Goal: Task Accomplishment & Management: Use online tool/utility

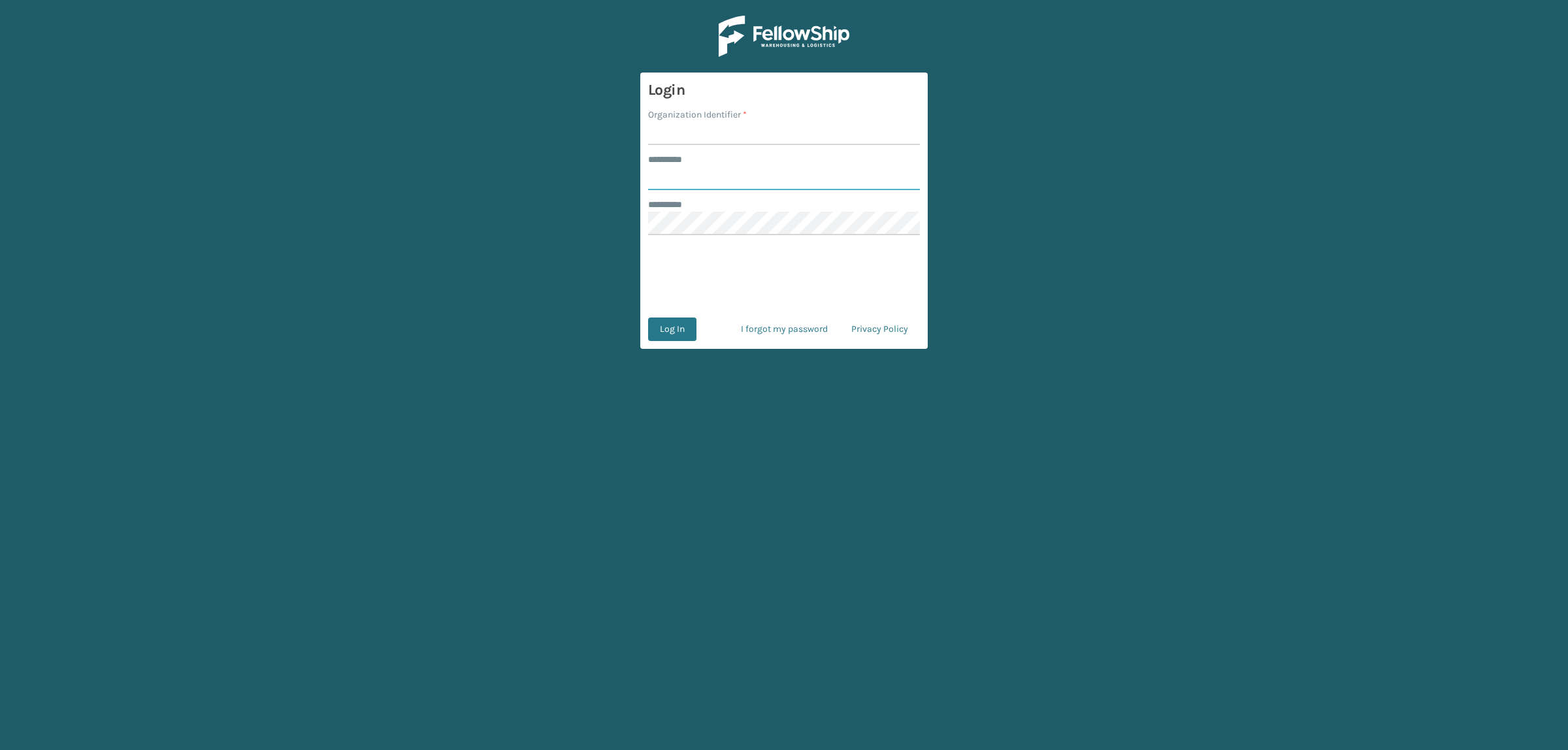
type input "**********"
click at [657, 132] on input "Organization Identifier *" at bounding box center [784, 133] width 272 height 24
type input "superadminorganization"
click at [673, 327] on button "Log In" at bounding box center [672, 329] width 48 height 24
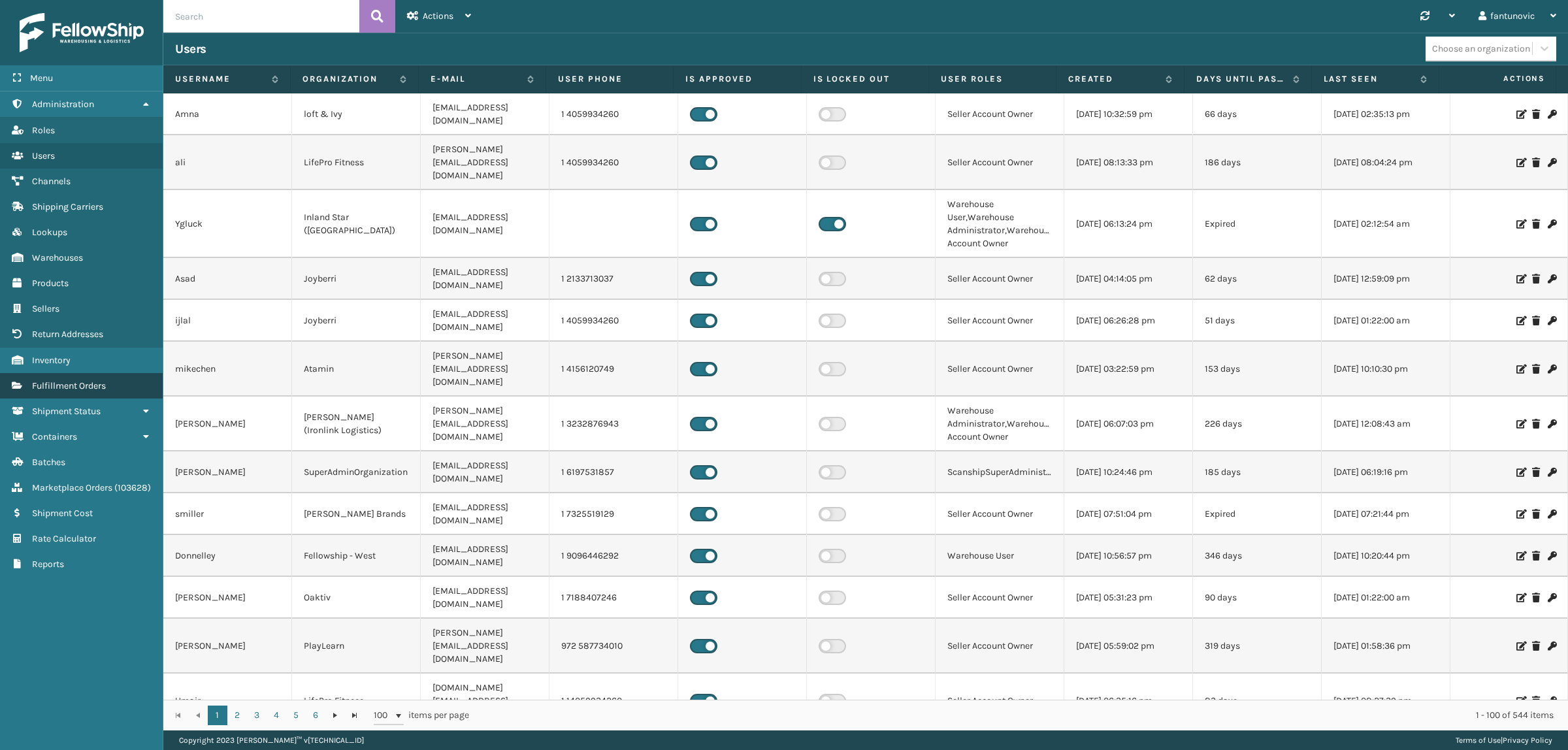
click at [69, 380] on span "Fulfillment Orders" at bounding box center [69, 385] width 74 height 11
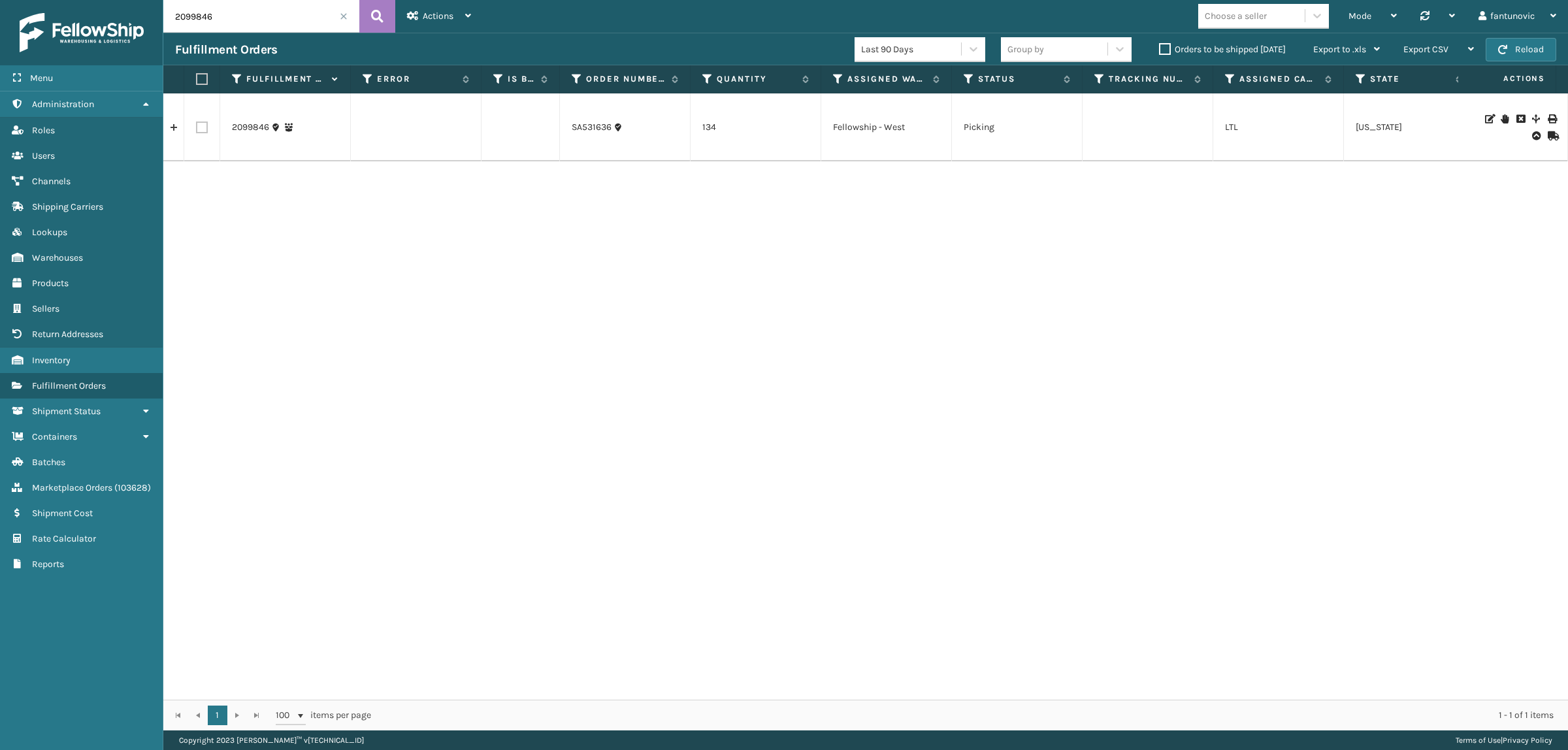
click at [171, 132] on link at bounding box center [173, 127] width 20 height 21
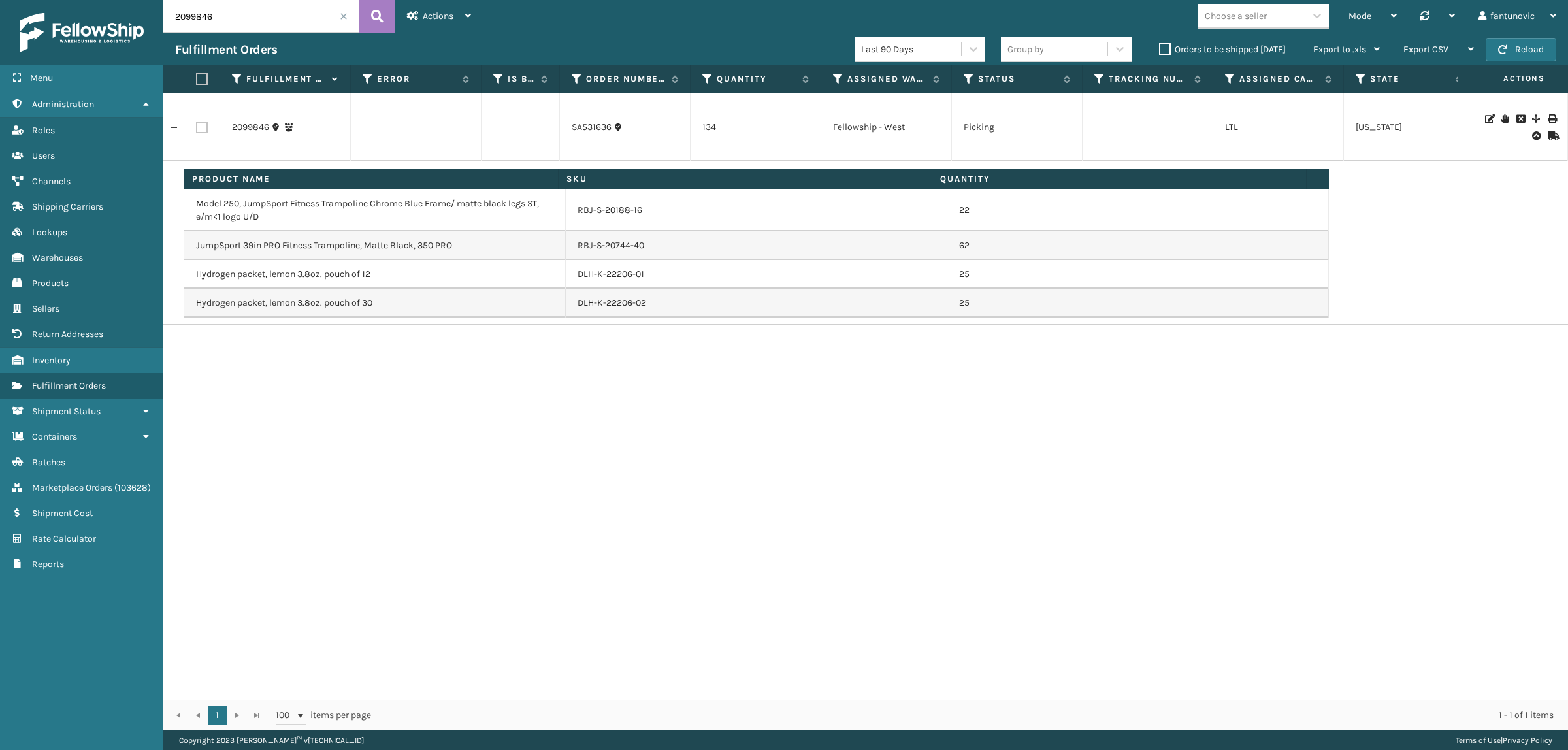
click at [347, 14] on span at bounding box center [344, 16] width 8 height 8
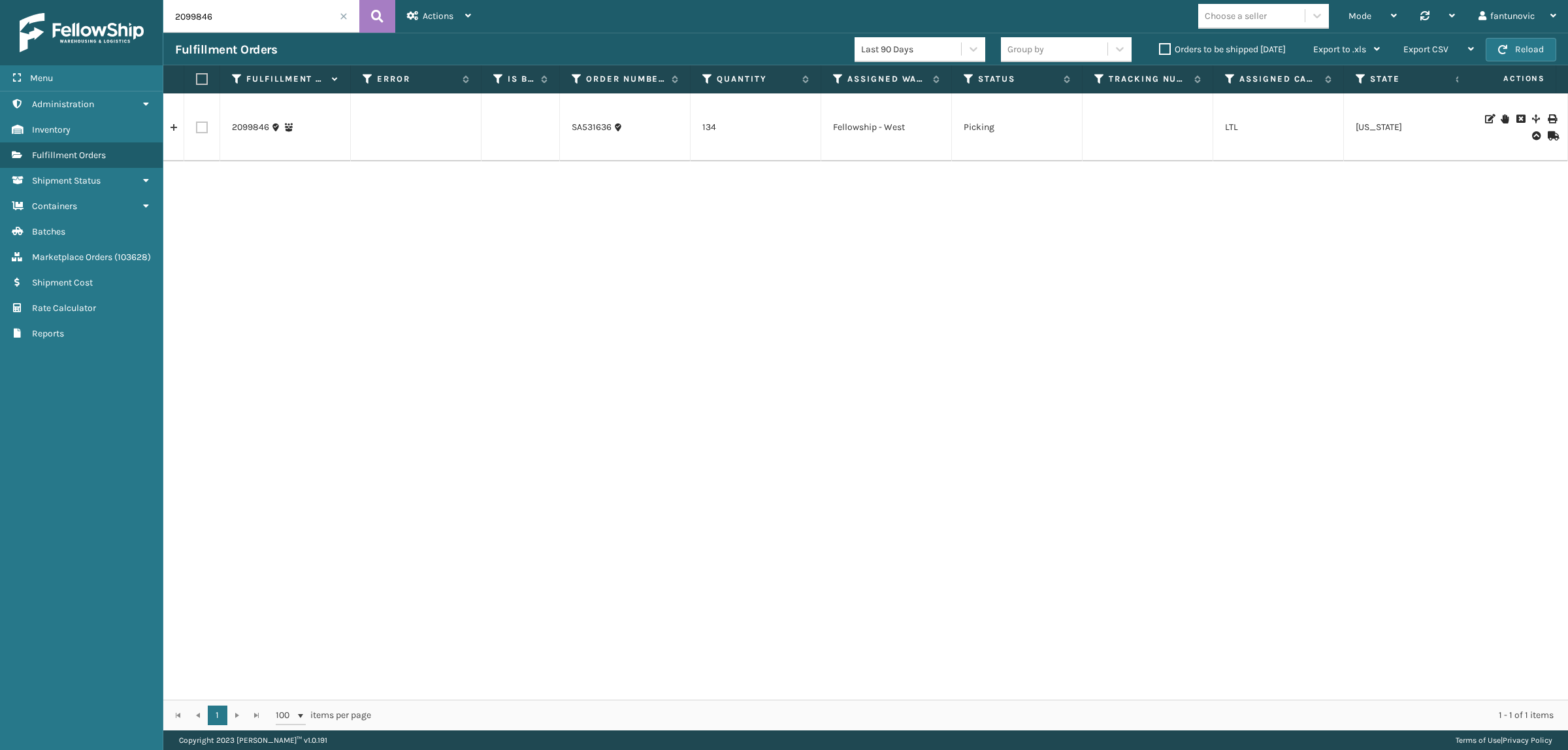
click at [1227, 45] on label "Orders to be shipped [DATE]" at bounding box center [1222, 49] width 126 height 11
click at [1160, 45] on input "Orders to be shipped [DATE]" at bounding box center [1159, 46] width 1 height 9
click at [346, 14] on span at bounding box center [344, 16] width 8 height 8
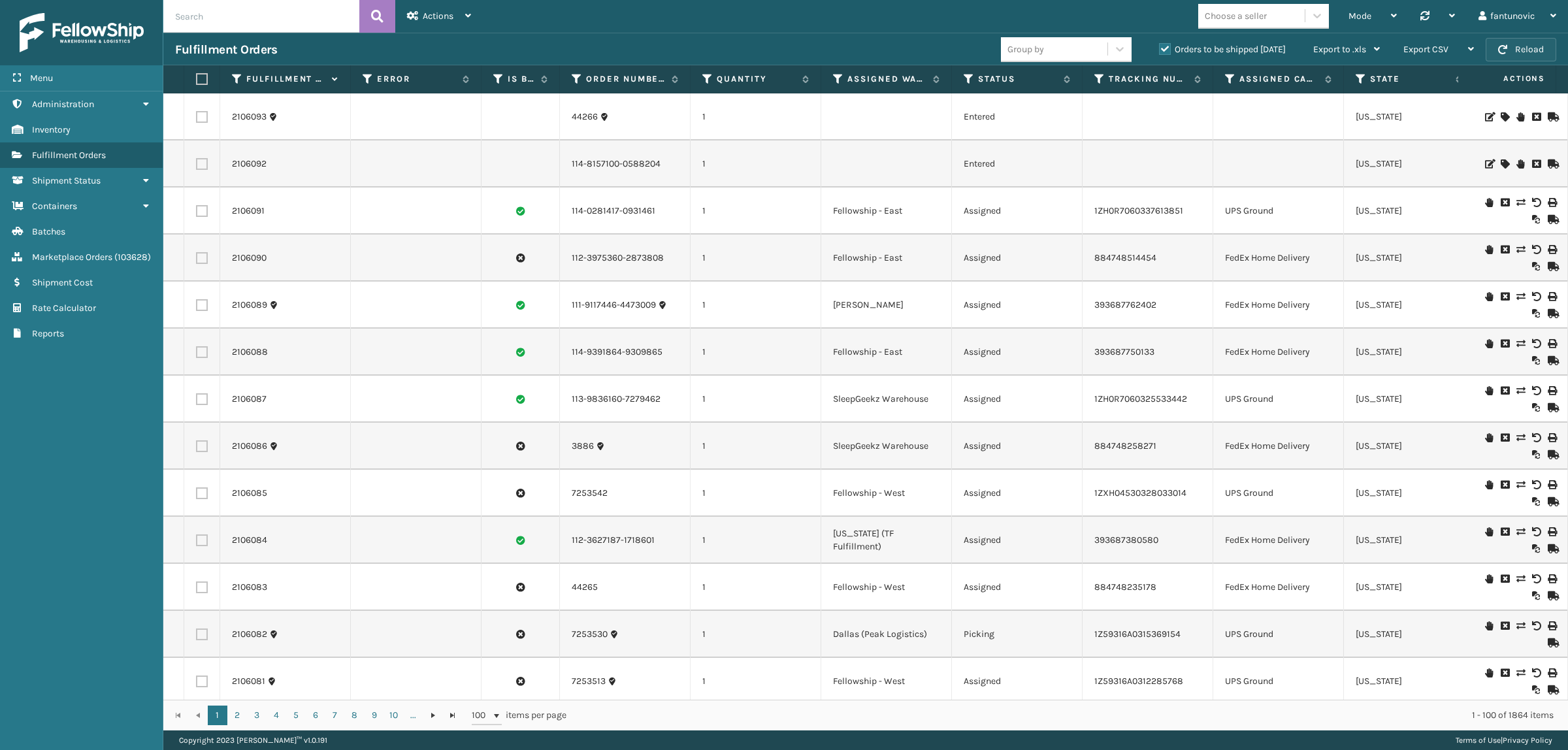
click at [1516, 53] on button "Reload" at bounding box center [1521, 49] width 71 height 24
click at [1162, 49] on label "Orders to be shipped [DATE]" at bounding box center [1222, 49] width 126 height 11
click at [1160, 49] on input "Orders to be shipped [DATE]" at bounding box center [1159, 46] width 1 height 9
click at [1537, 46] on button "Reload" at bounding box center [1521, 49] width 71 height 24
click at [1519, 56] on button "Reload" at bounding box center [1521, 49] width 71 height 24
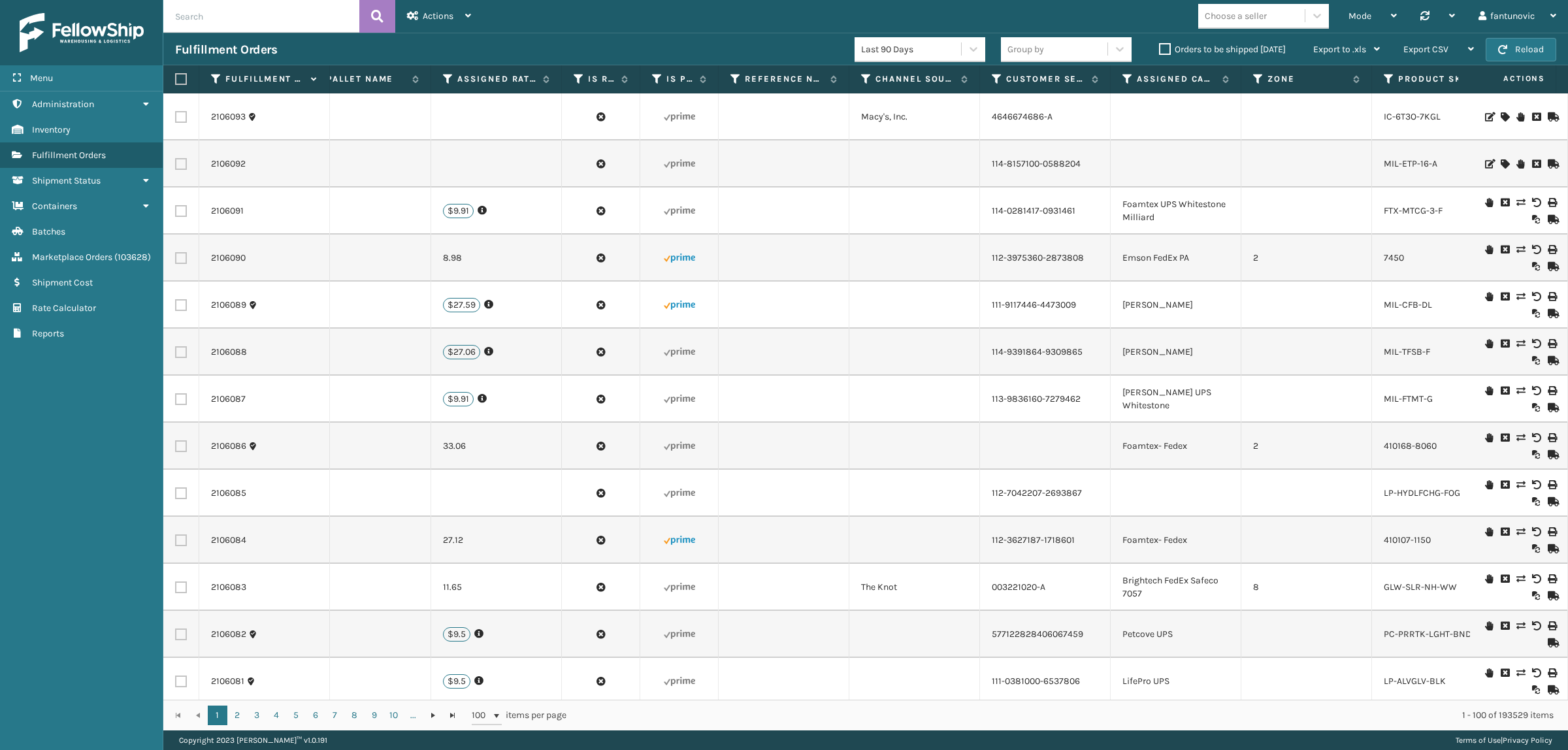
scroll to position [0, 3440]
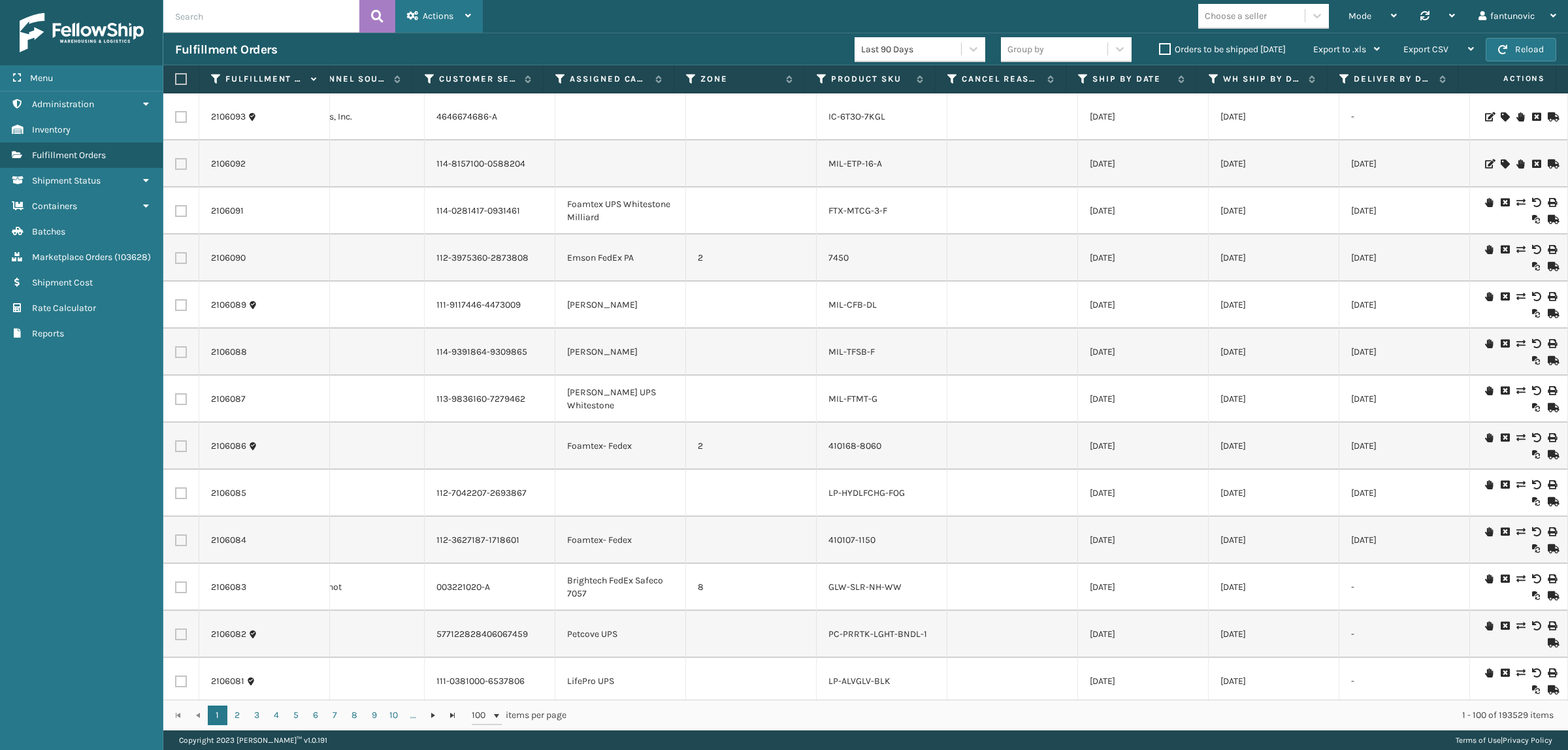
click at [475, 11] on div "Actions Settings Remove All Filters Track Fulfillment Order Export Labels Bulk …" at bounding box center [439, 16] width 87 height 32
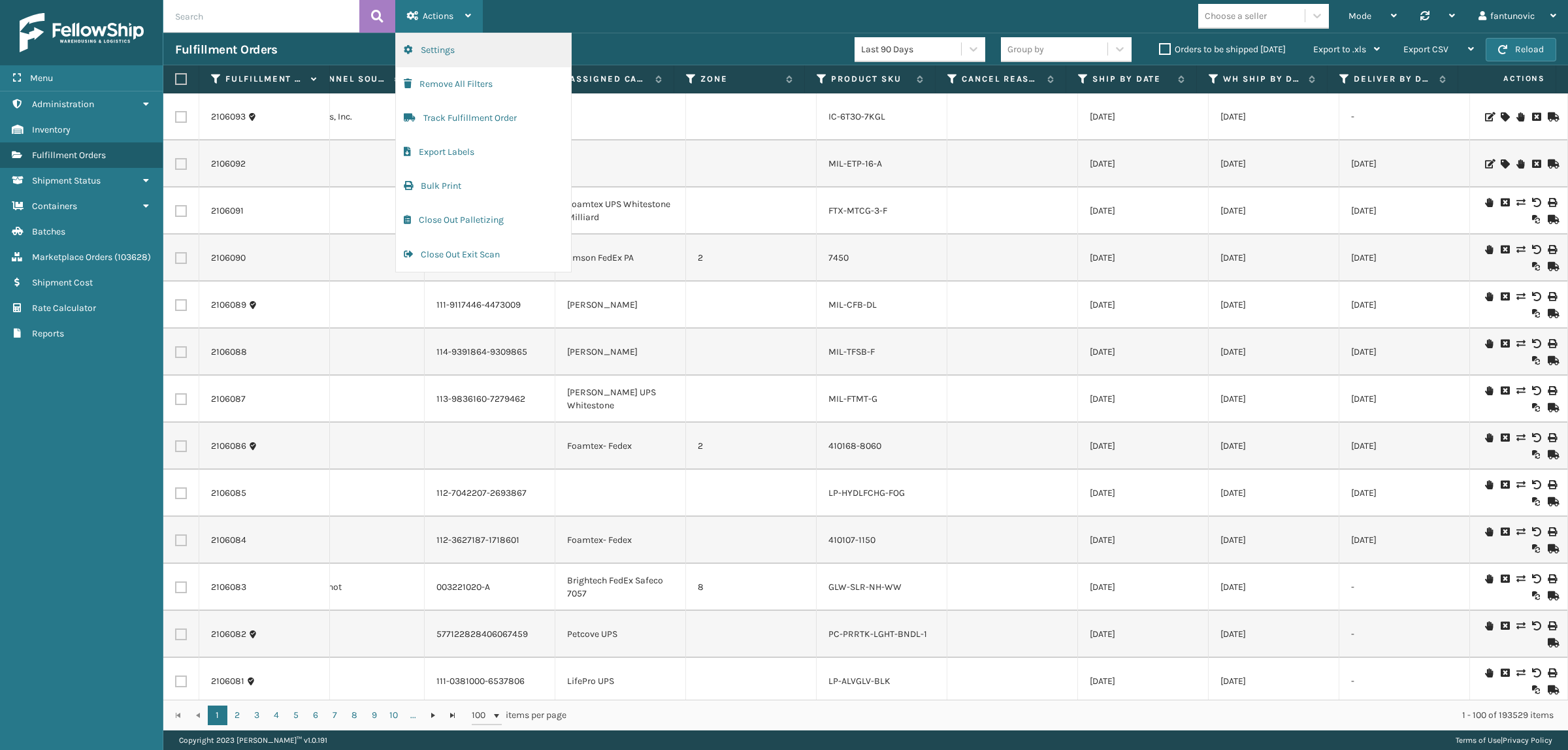
click at [455, 47] on button "Settings" at bounding box center [483, 50] width 175 height 34
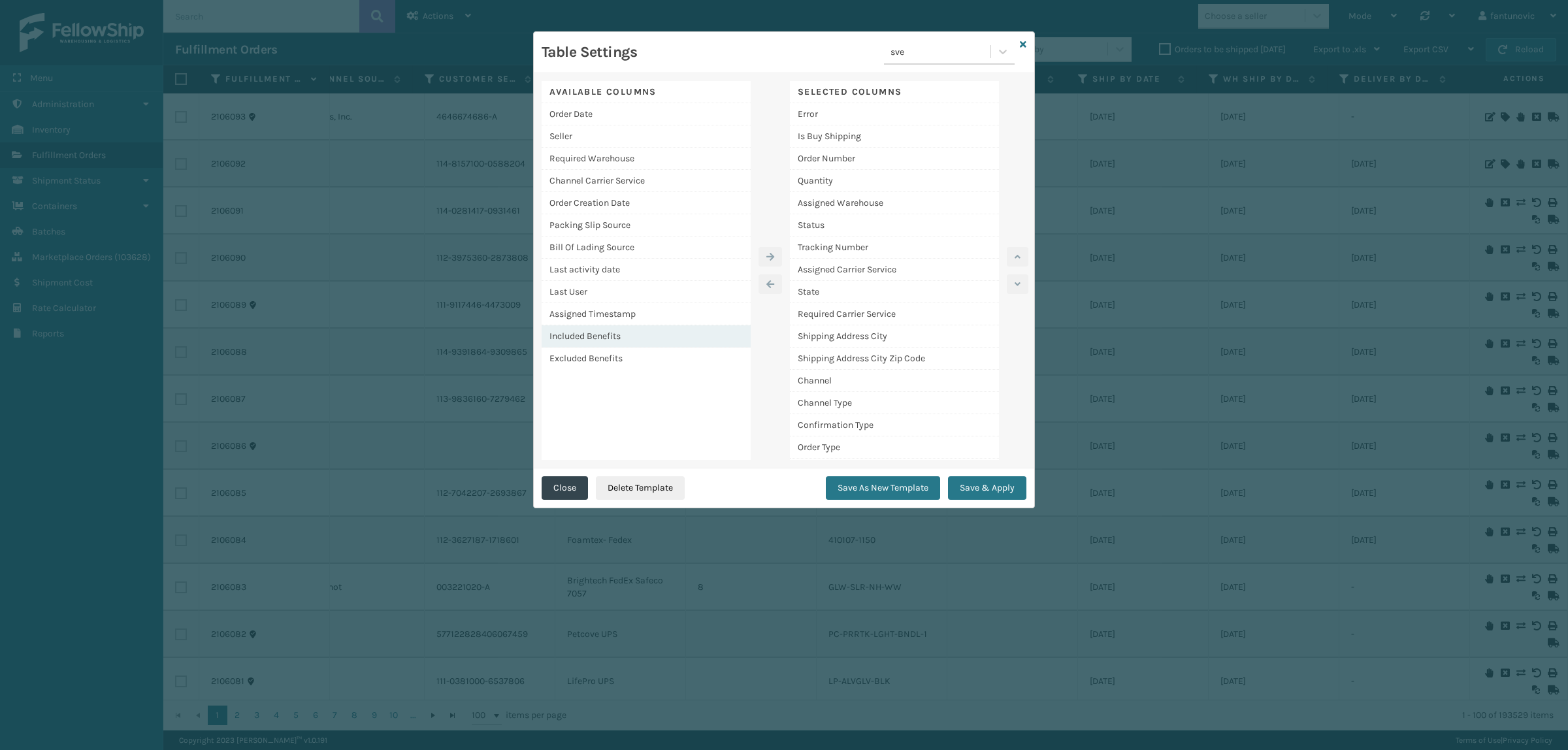
click at [617, 343] on div "Included Benefits" at bounding box center [646, 336] width 209 height 22
click at [630, 350] on div "Excluded Benefits" at bounding box center [646, 358] width 209 height 22
click at [775, 249] on button "button" at bounding box center [770, 256] width 24 height 19
click at [985, 481] on button "Save & Apply" at bounding box center [987, 488] width 78 height 24
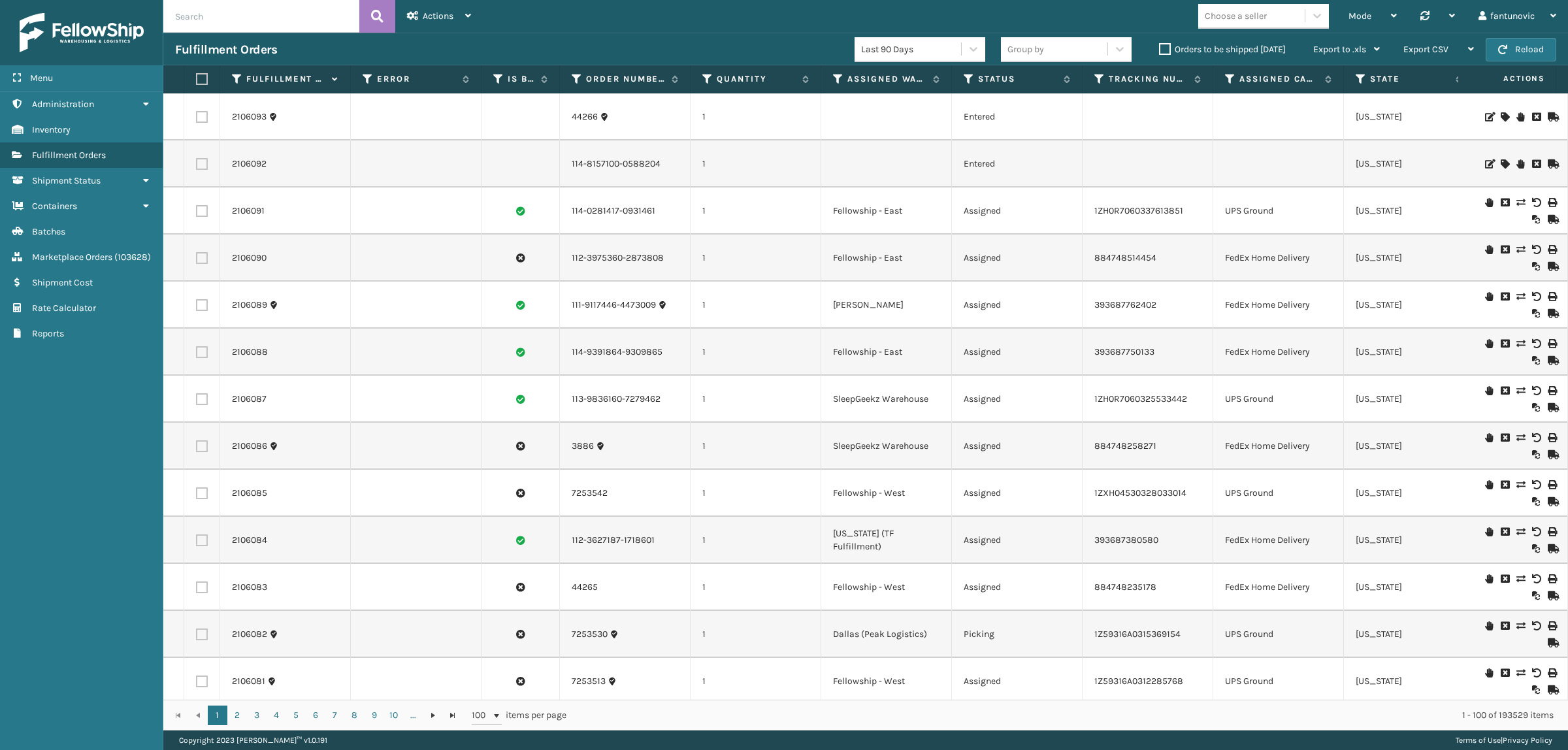
click at [243, 210] on link "2106091" at bounding box center [248, 211] width 32 height 13
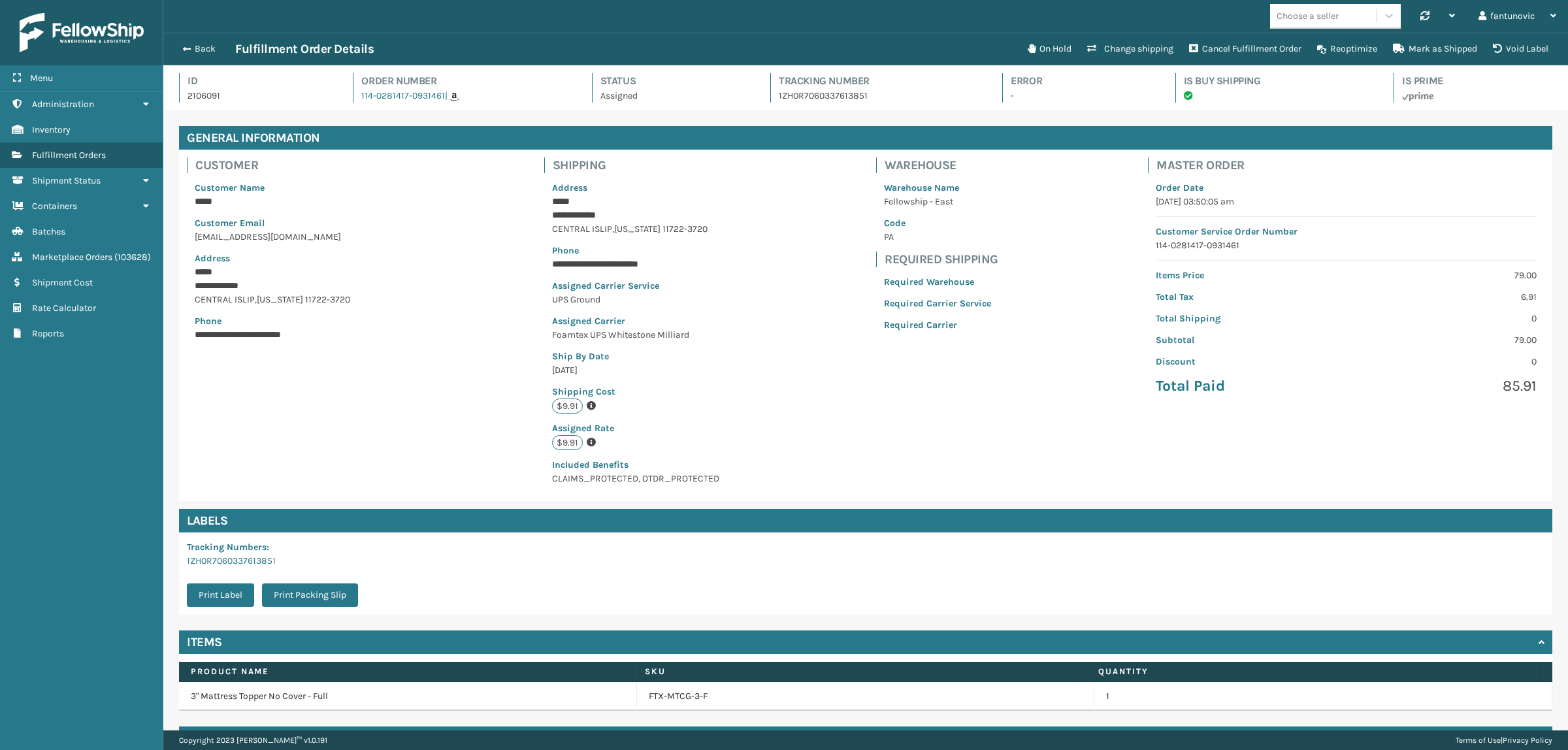
scroll to position [31, 1405]
click at [185, 50] on span "button" at bounding box center [185, 49] width 8 height 9
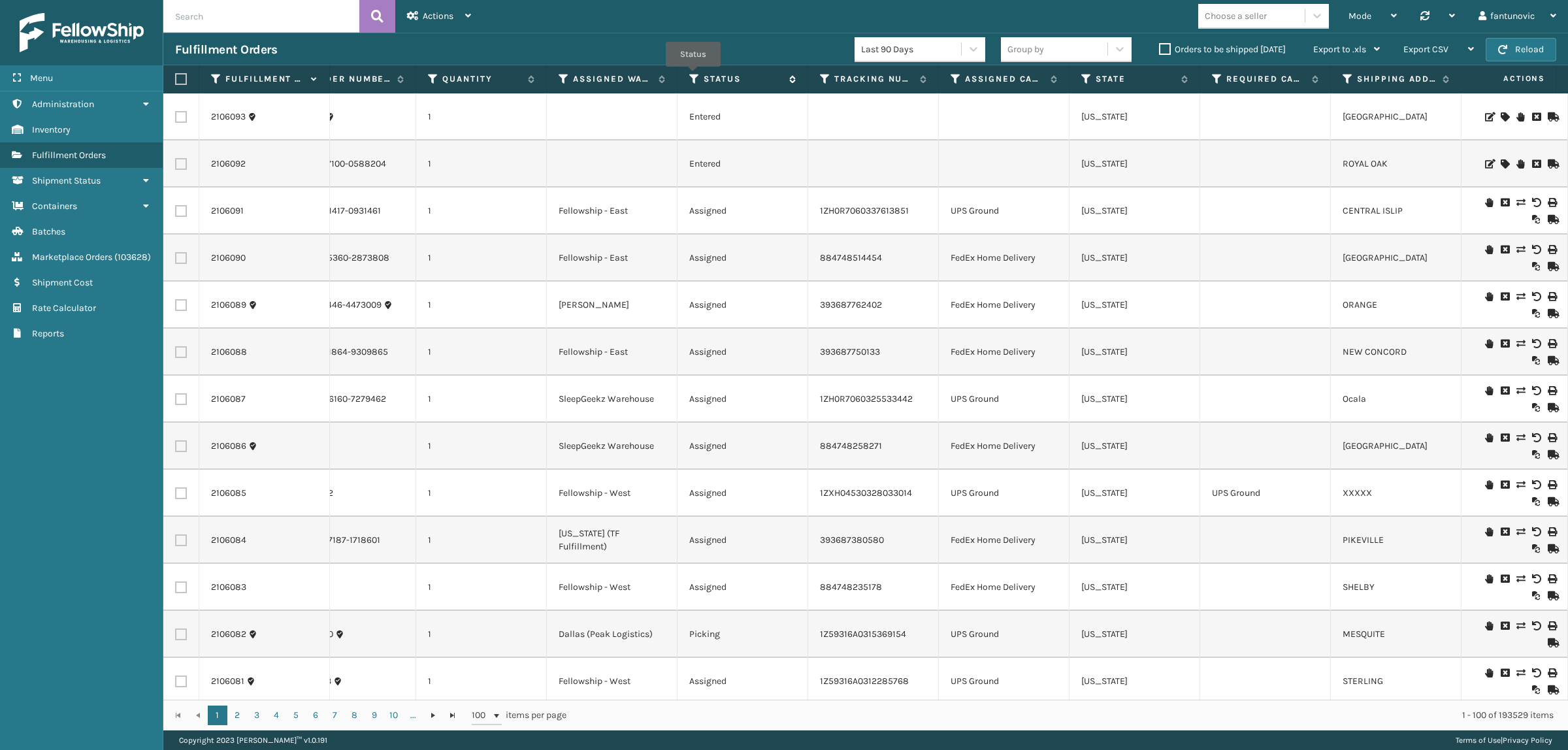
click at [693, 76] on icon at bounding box center [695, 78] width 10 height 11
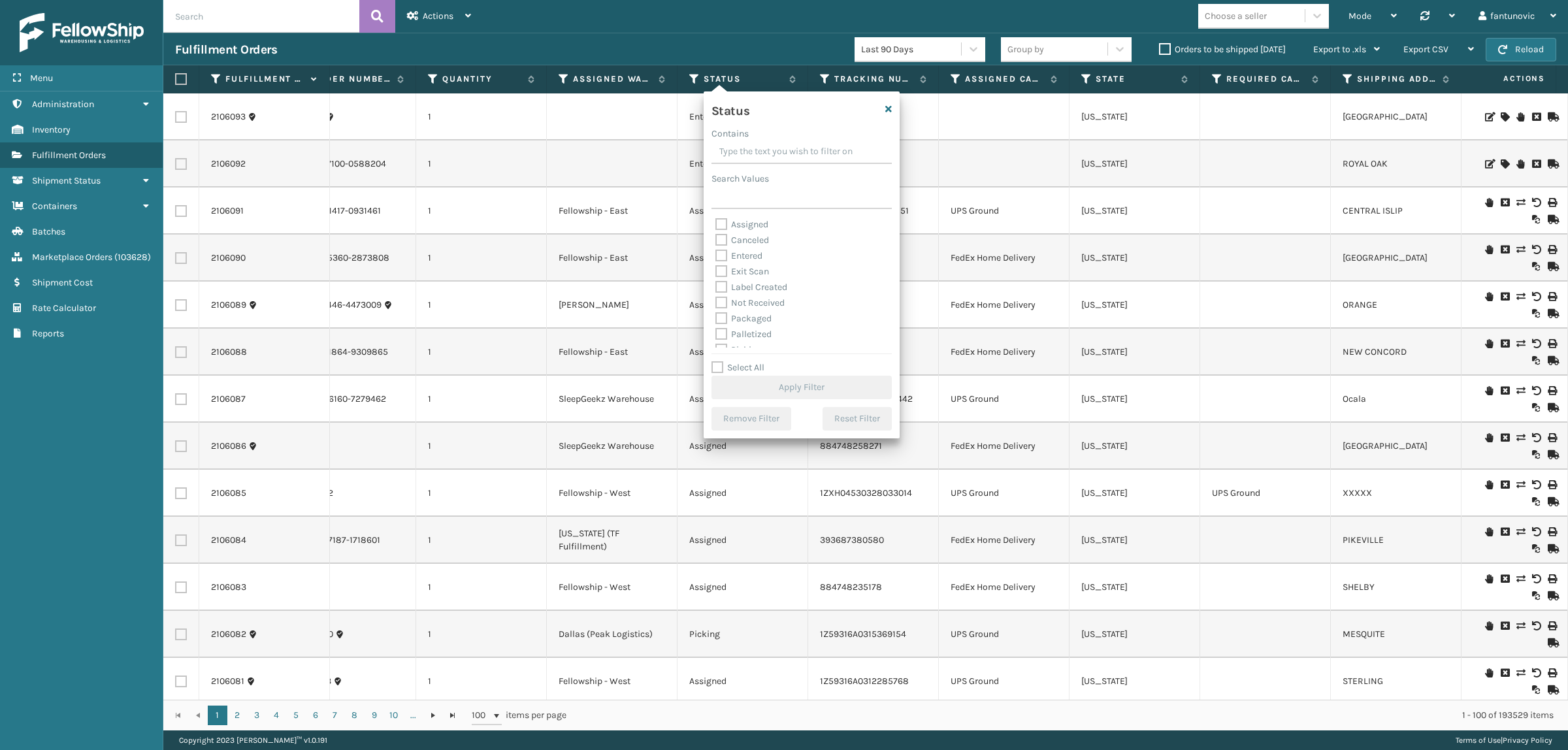
click at [748, 240] on label "Canceled" at bounding box center [742, 240] width 53 height 11
click at [716, 240] on input "Canceled" at bounding box center [716, 237] width 1 height 9
checkbox input "true"
click at [783, 383] on button "Apply Filter" at bounding box center [801, 387] width 181 height 24
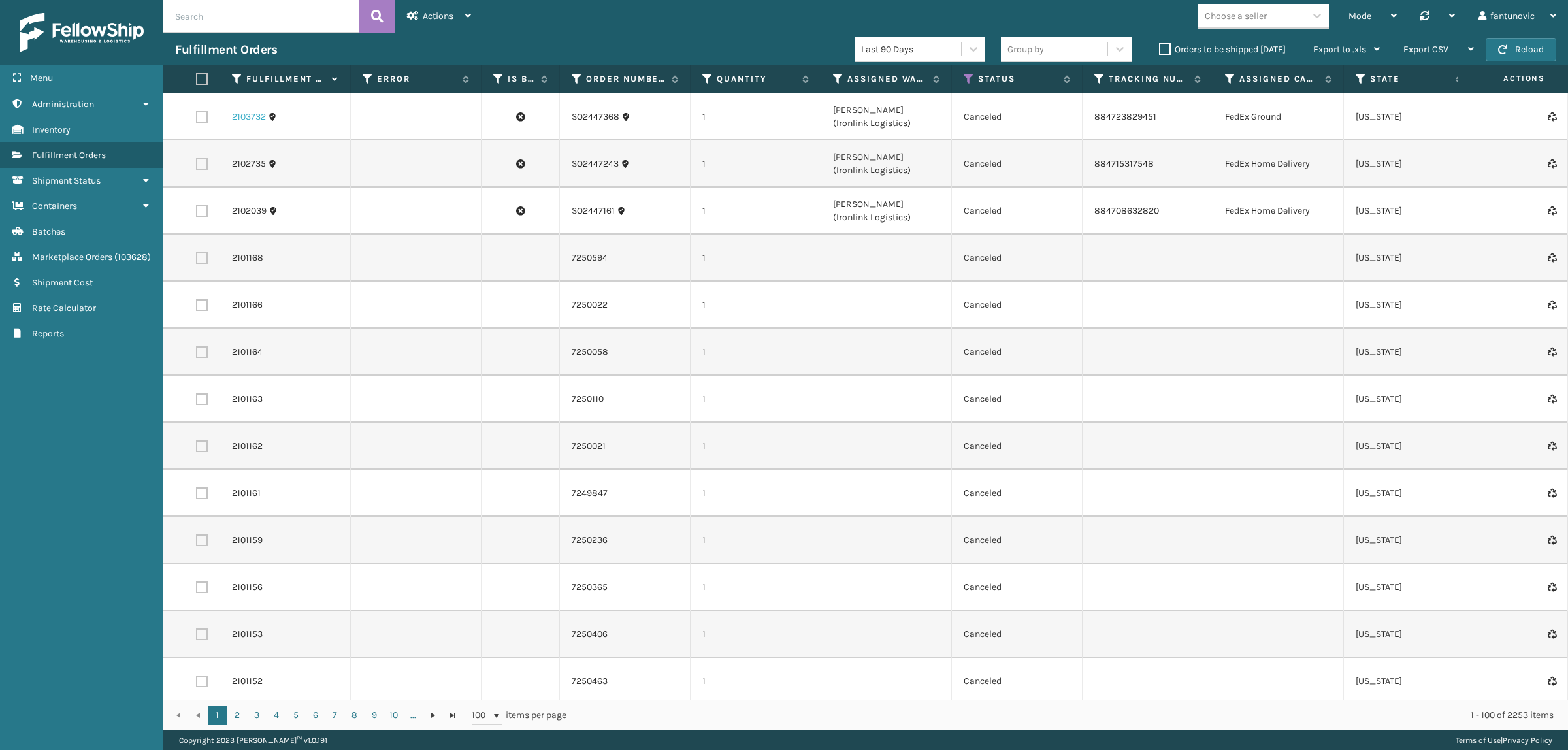
click at [255, 118] on link "2103732" at bounding box center [249, 117] width 34 height 13
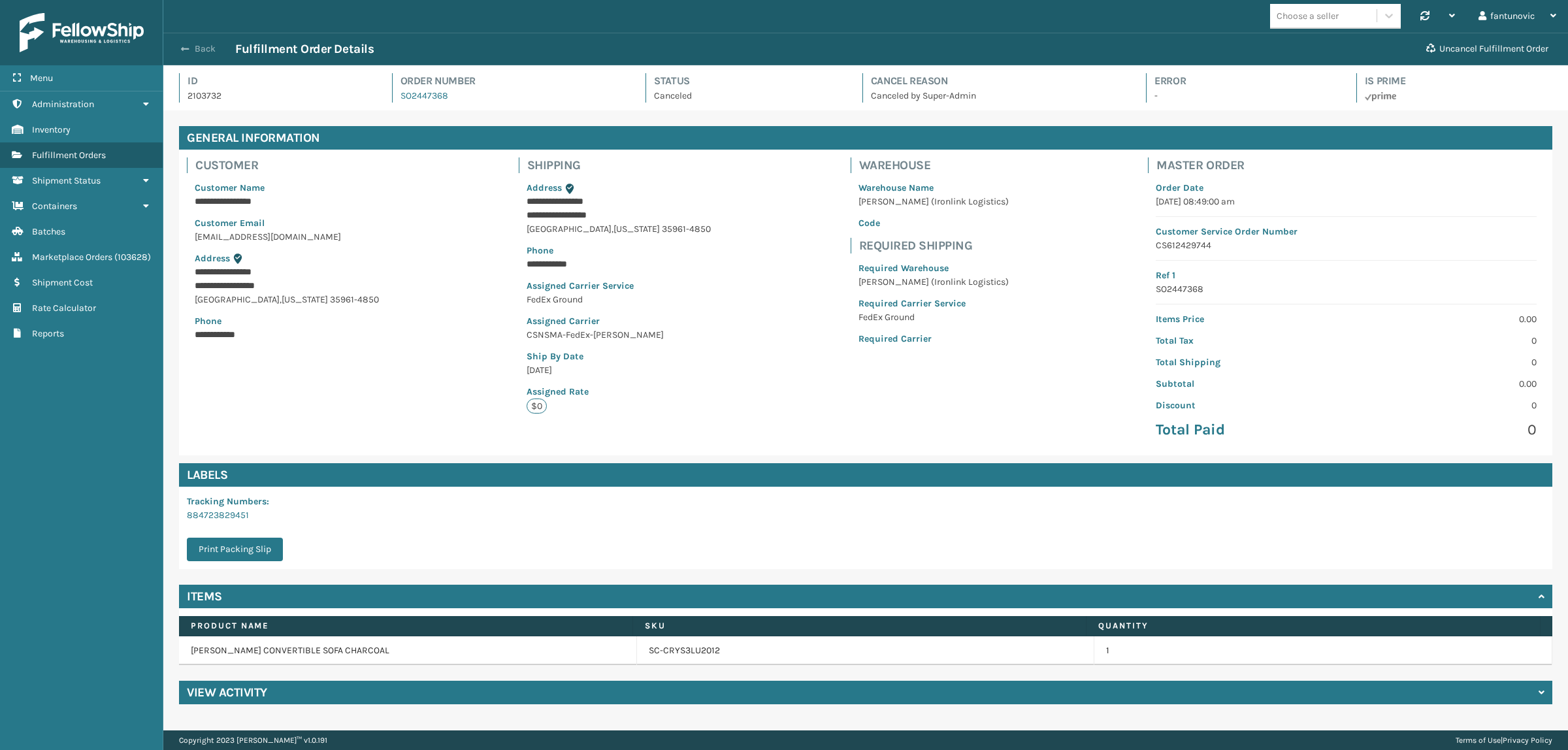
click at [204, 49] on button "Back" at bounding box center [205, 48] width 60 height 11
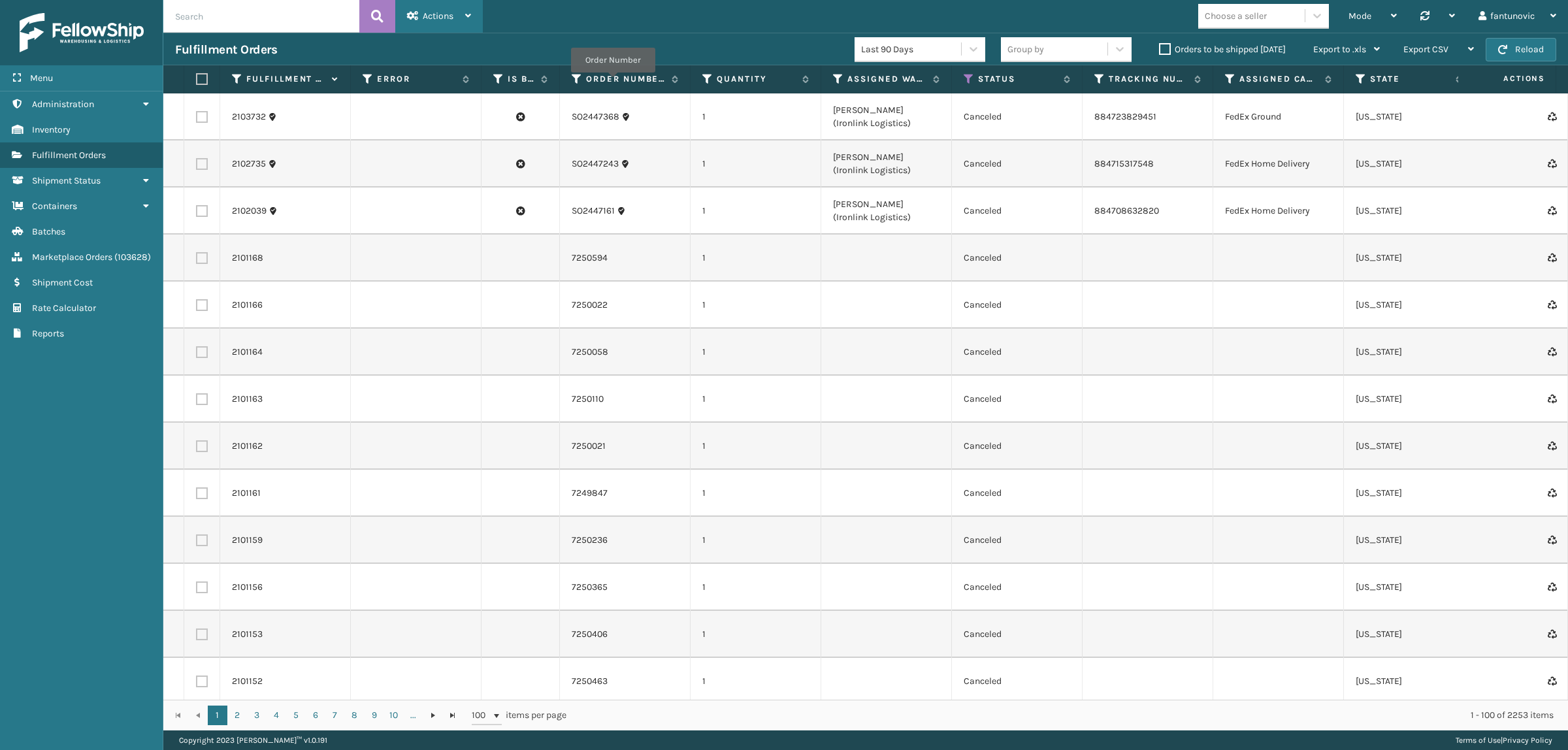
click at [446, 14] on span "Actions" at bounding box center [438, 16] width 31 height 11
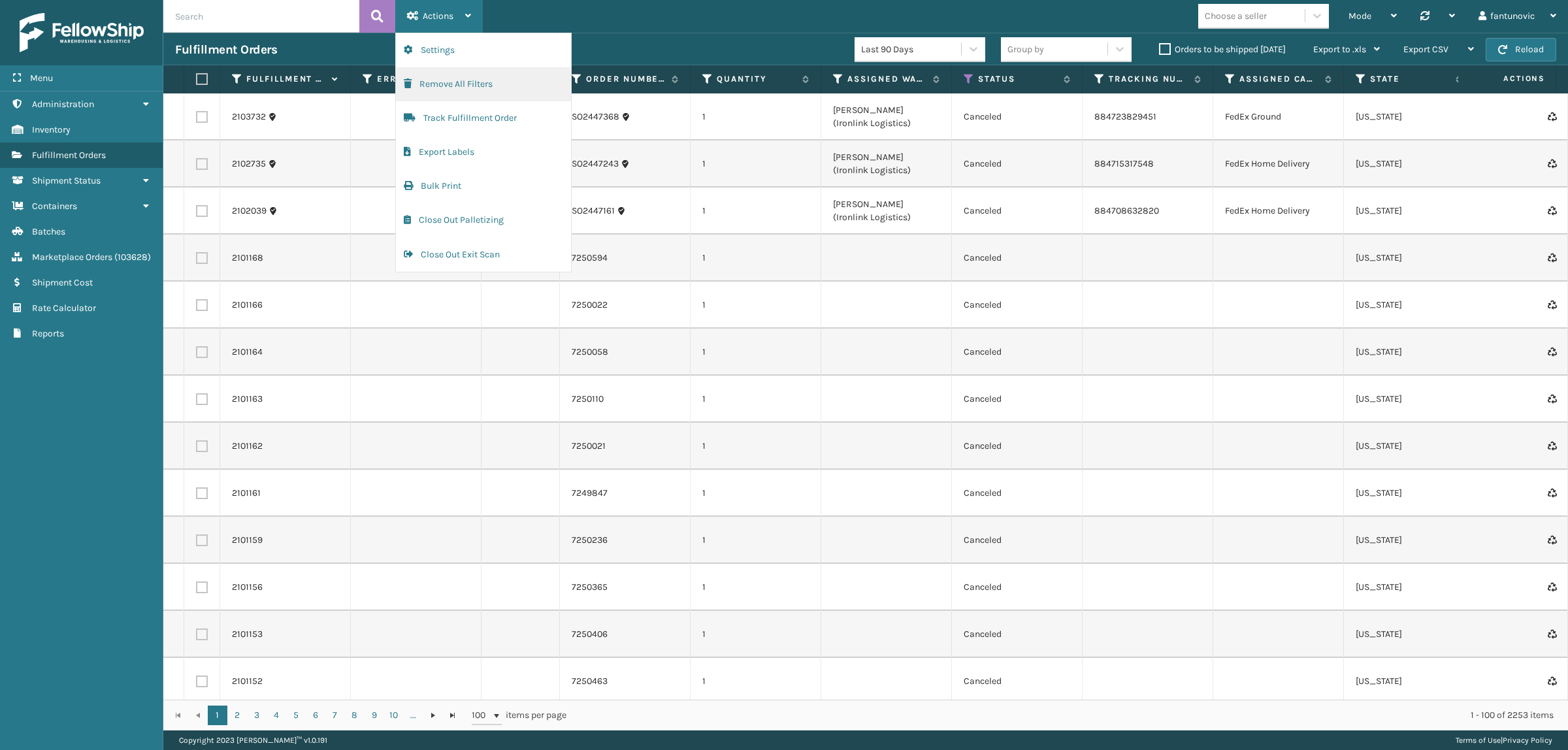
click at [503, 90] on button "Remove All Filters" at bounding box center [483, 84] width 175 height 34
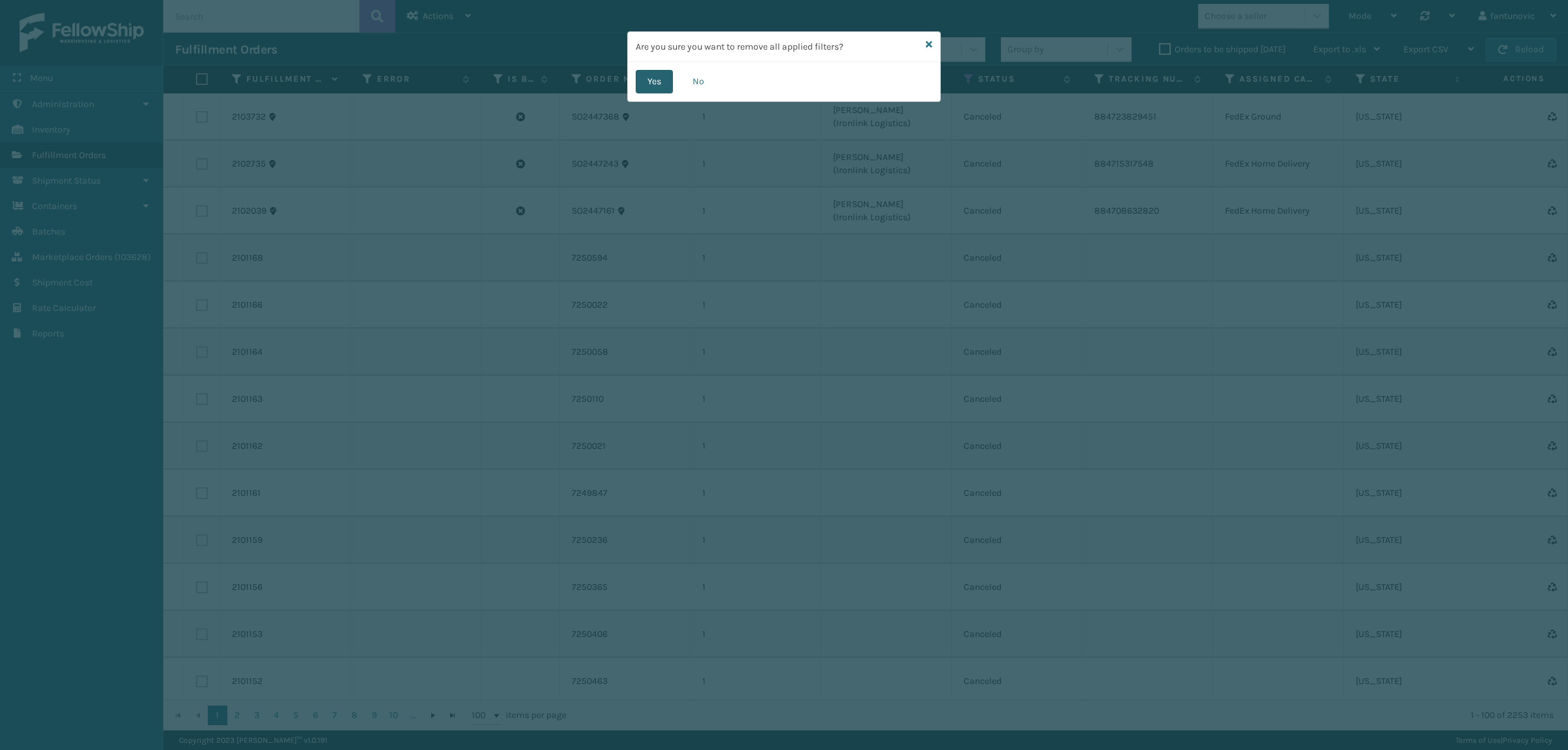
click at [641, 84] on button "Yes" at bounding box center [654, 81] width 37 height 24
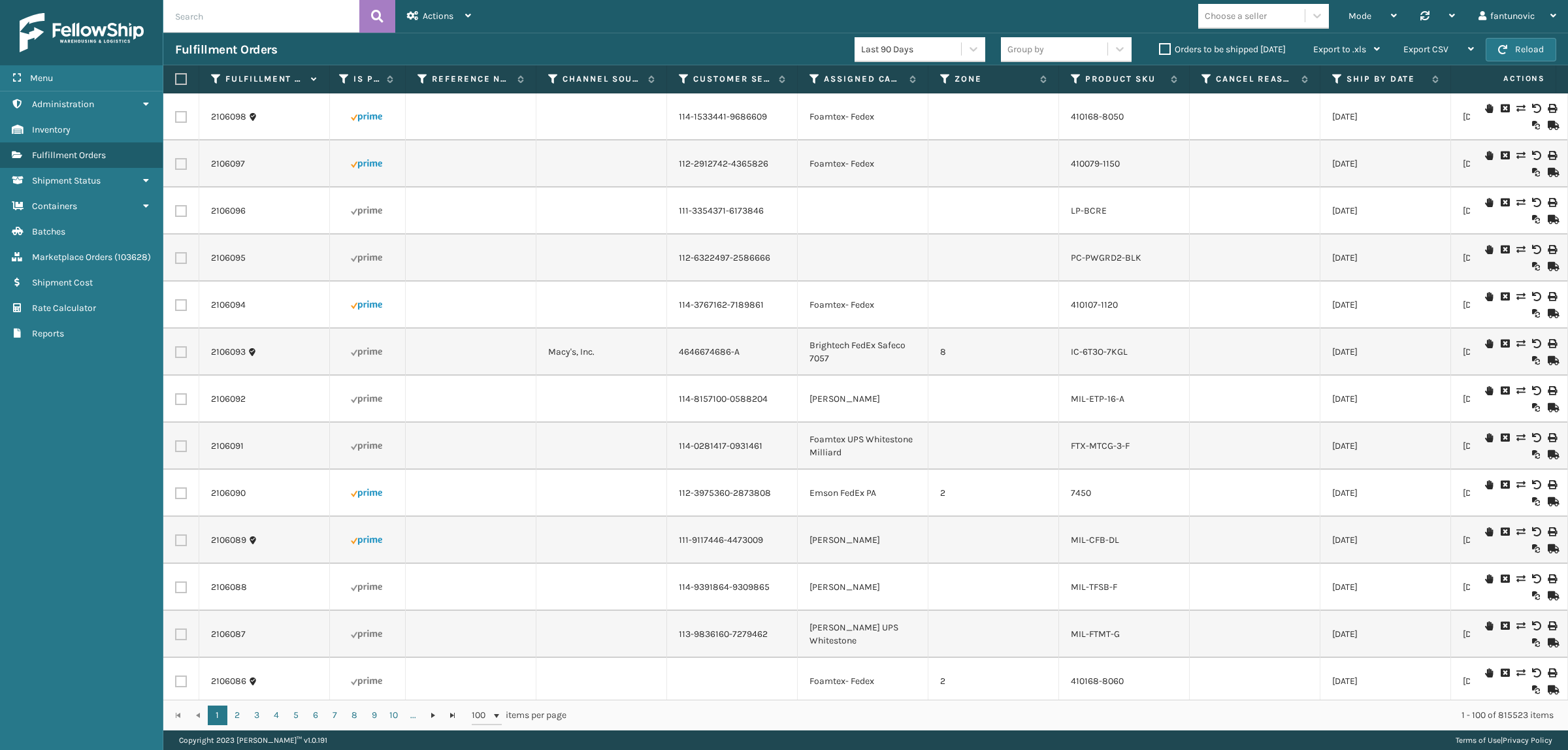
scroll to position [0, 3702]
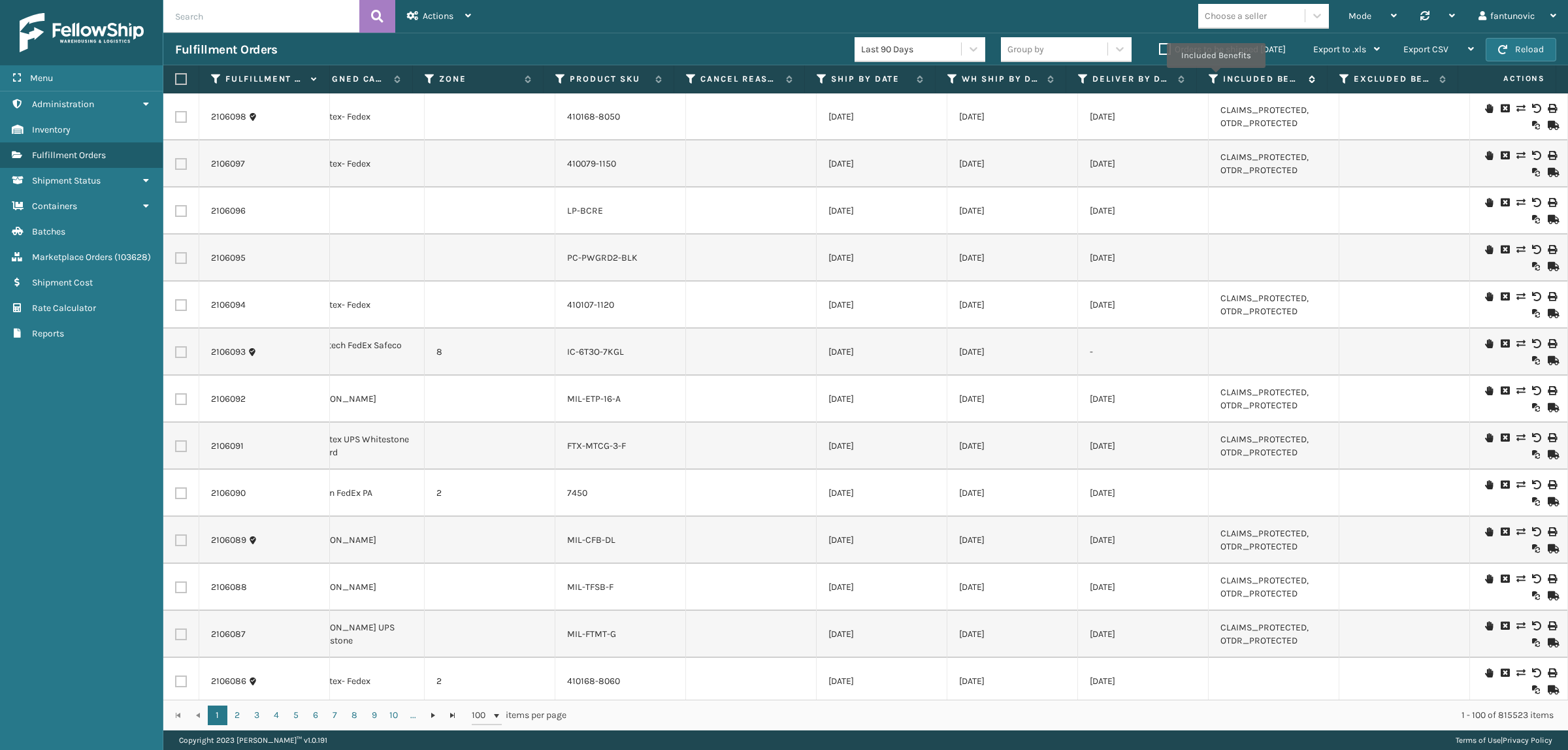
click at [1216, 77] on icon at bounding box center [1214, 78] width 10 height 11
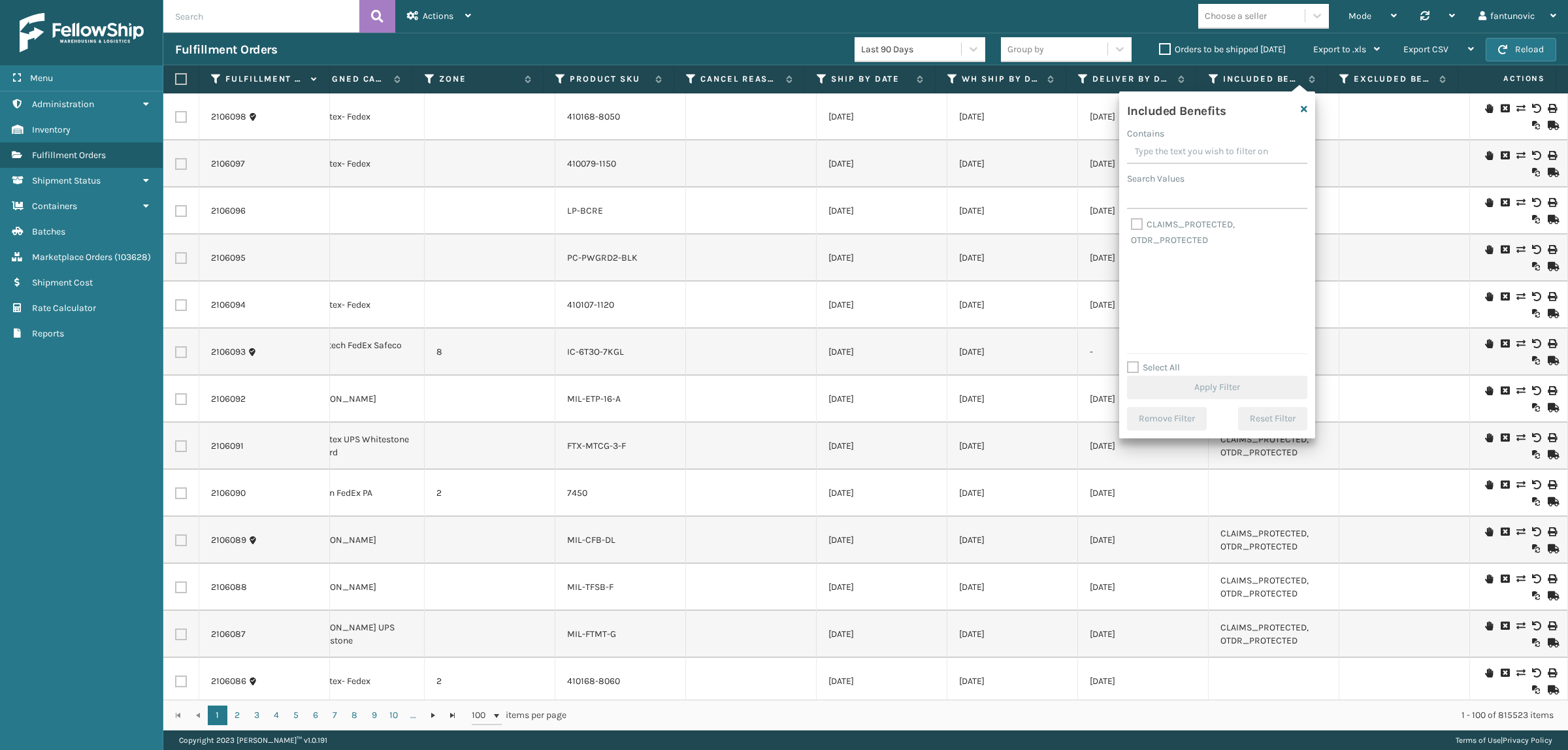
click at [1149, 237] on label "CLAIMS_PROTECTED, OTDR_PROTECTED" at bounding box center [1183, 232] width 104 height 27
click at [1132, 226] on input "CLAIMS_PROTECTED, OTDR_PROTECTED" at bounding box center [1131, 222] width 1 height 9
checkbox input "true"
click at [1230, 385] on button "Apply Filter" at bounding box center [1217, 387] width 181 height 24
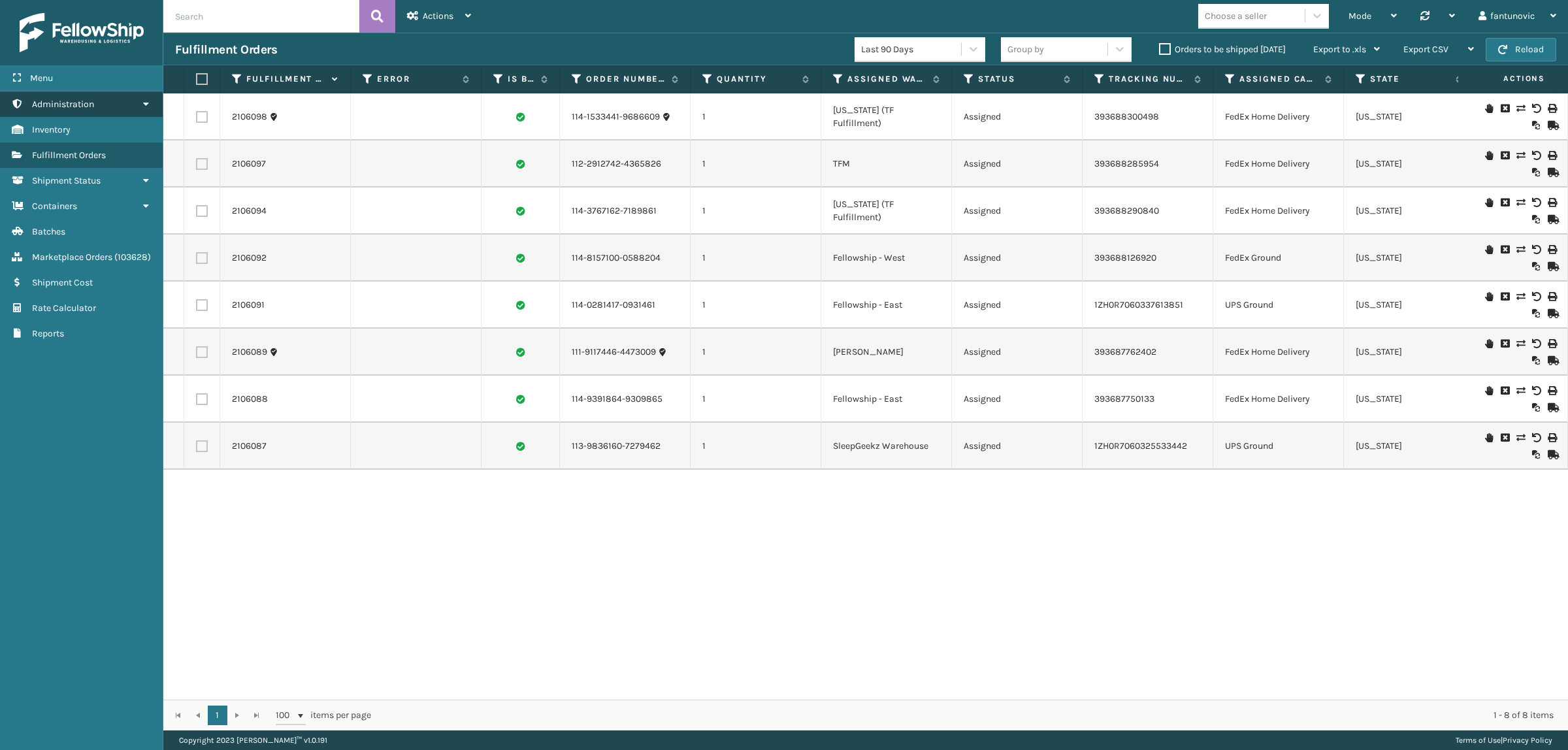
click at [137, 106] on link "Administration" at bounding box center [81, 104] width 163 height 25
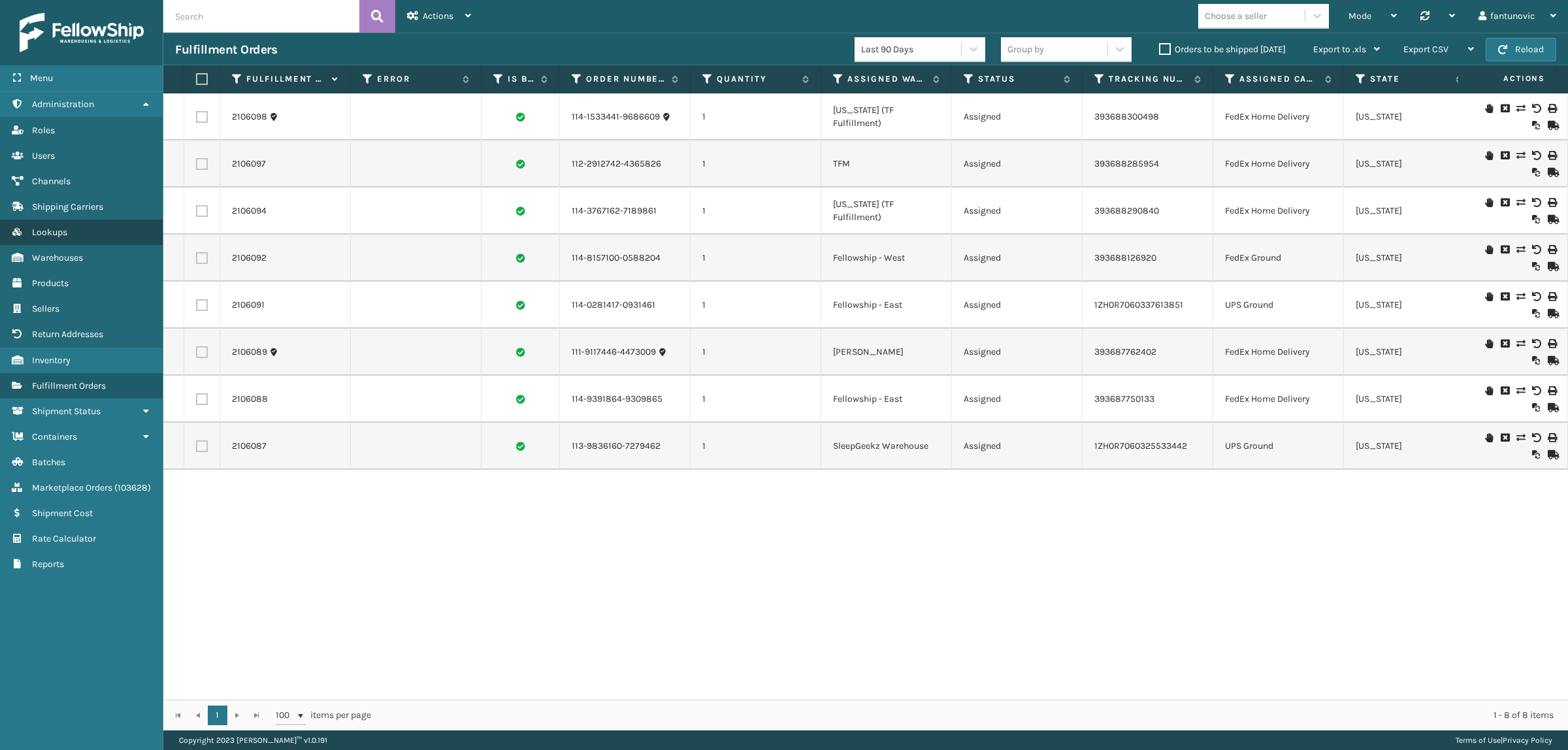
click at [101, 230] on link "Lookups" at bounding box center [81, 232] width 163 height 25
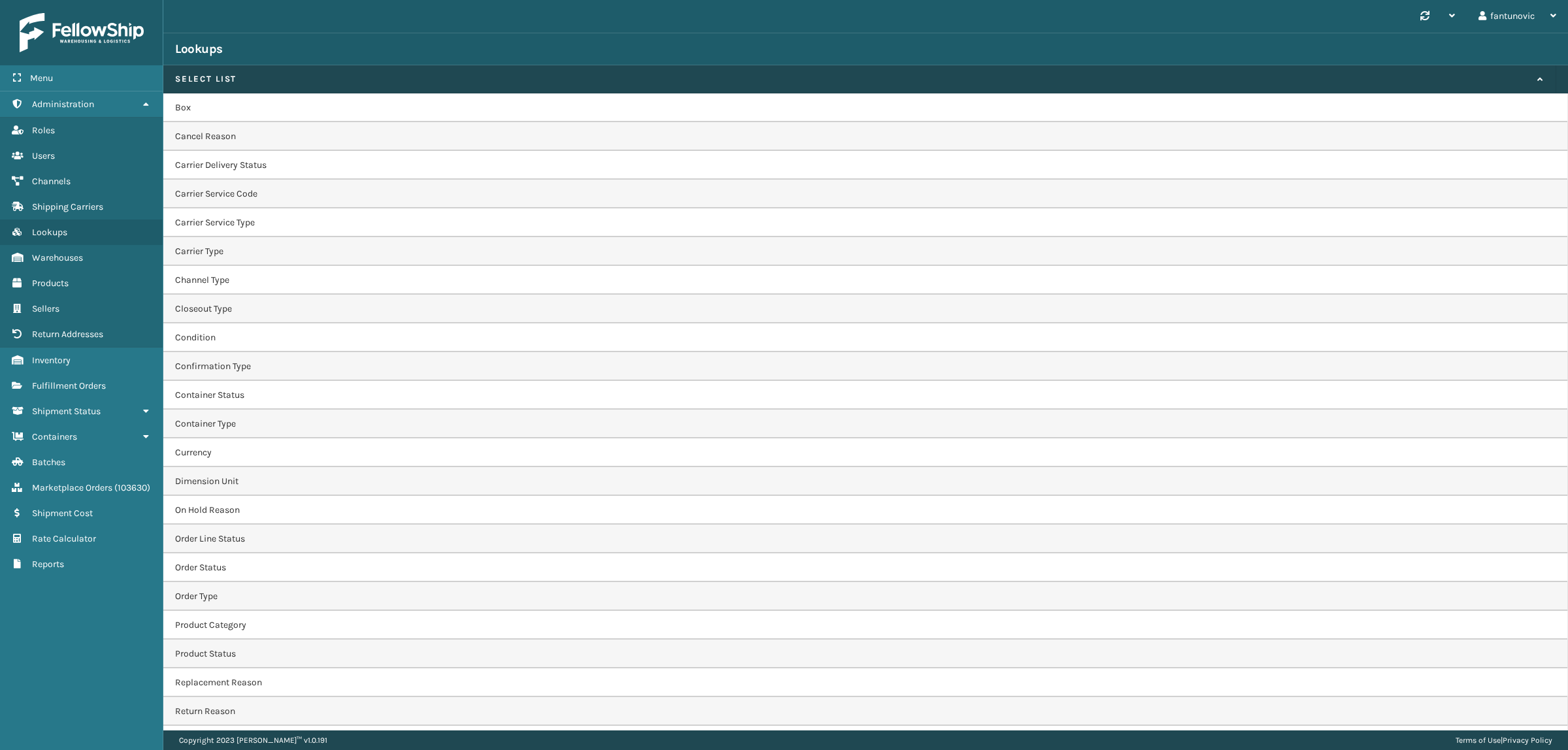
click at [201, 137] on td "Cancel Reason" at bounding box center [865, 136] width 1405 height 29
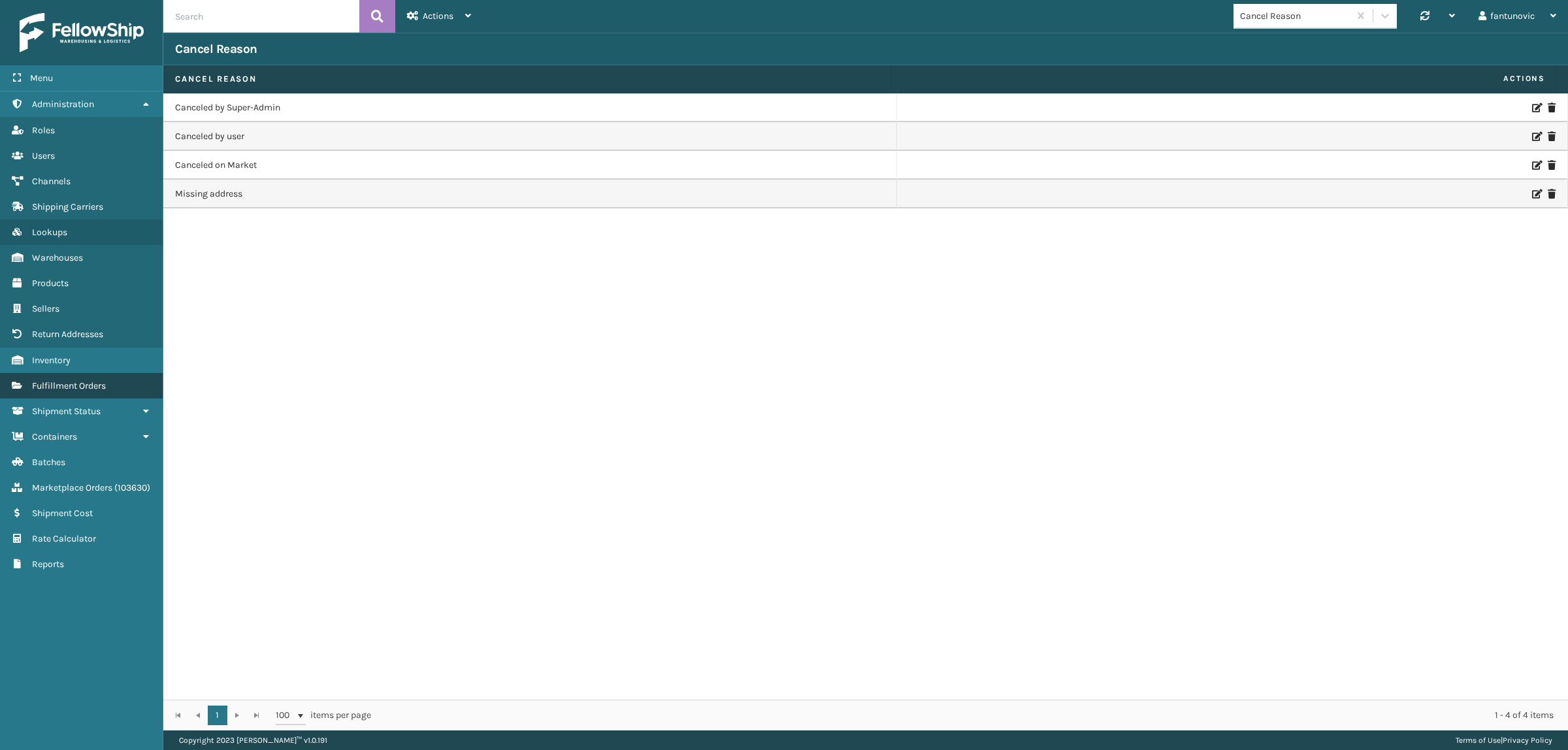
click at [96, 380] on span "Fulfillment Orders" at bounding box center [69, 385] width 74 height 11
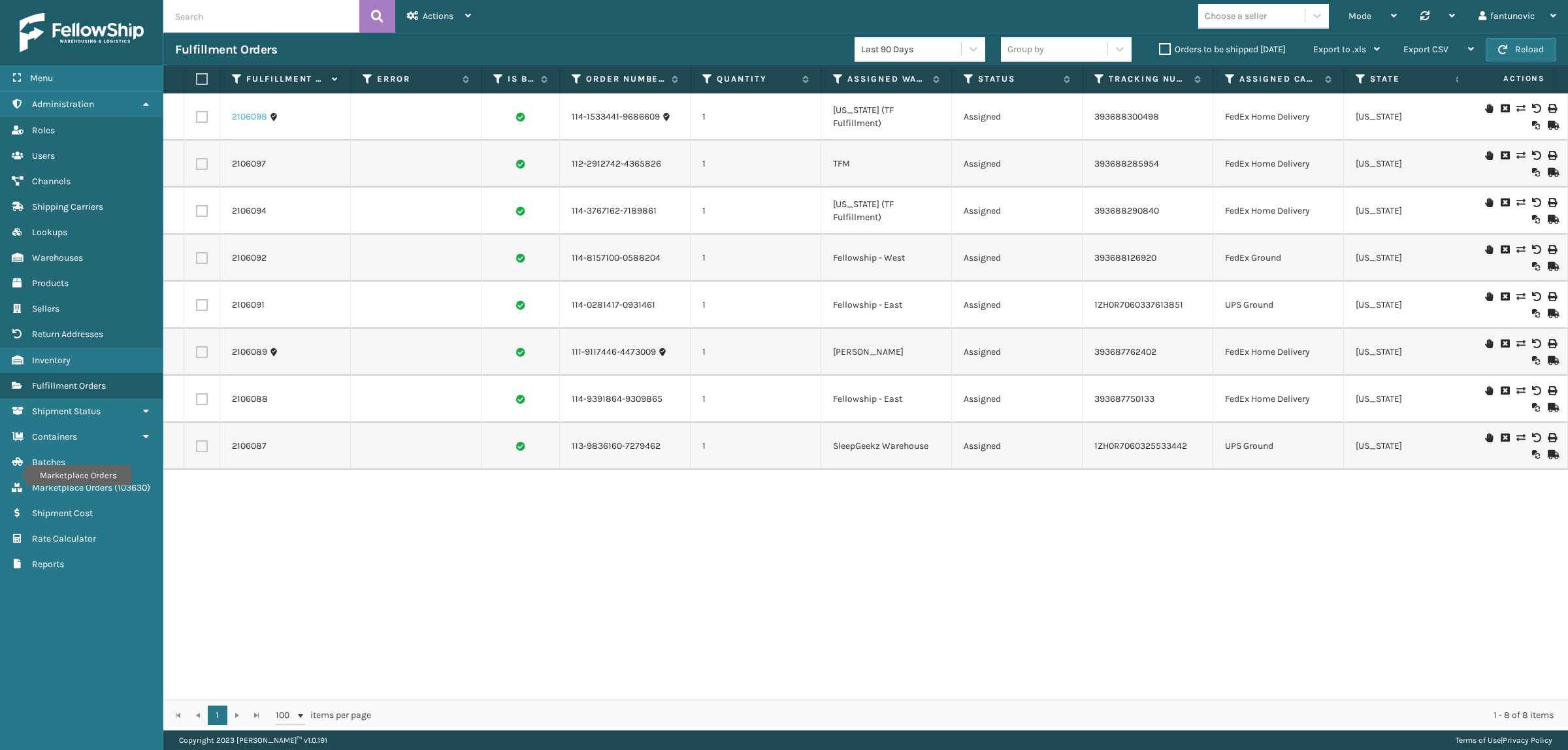
click at [256, 119] on link "2106098" at bounding box center [249, 117] width 35 height 13
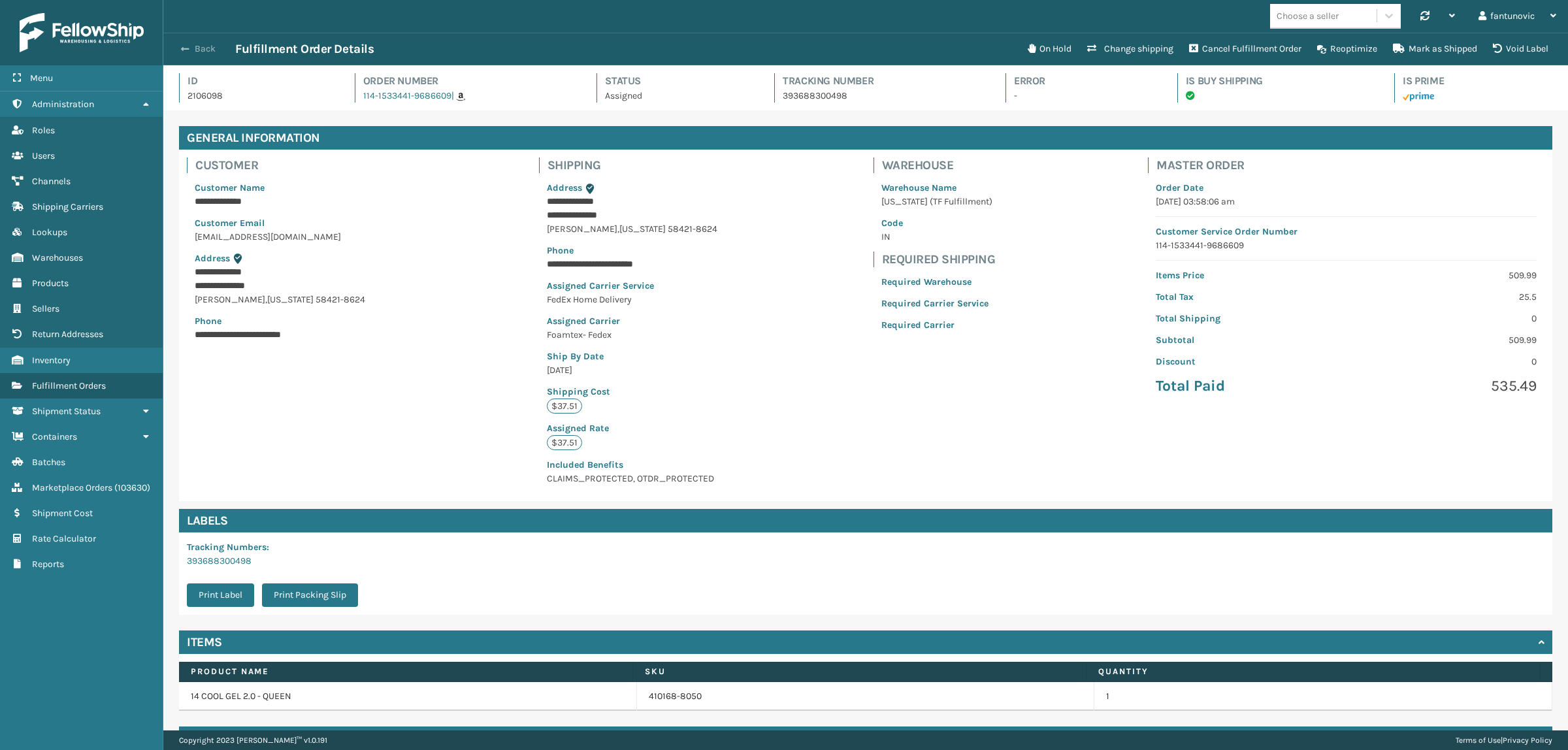
click at [187, 51] on span "button" at bounding box center [185, 49] width 8 height 9
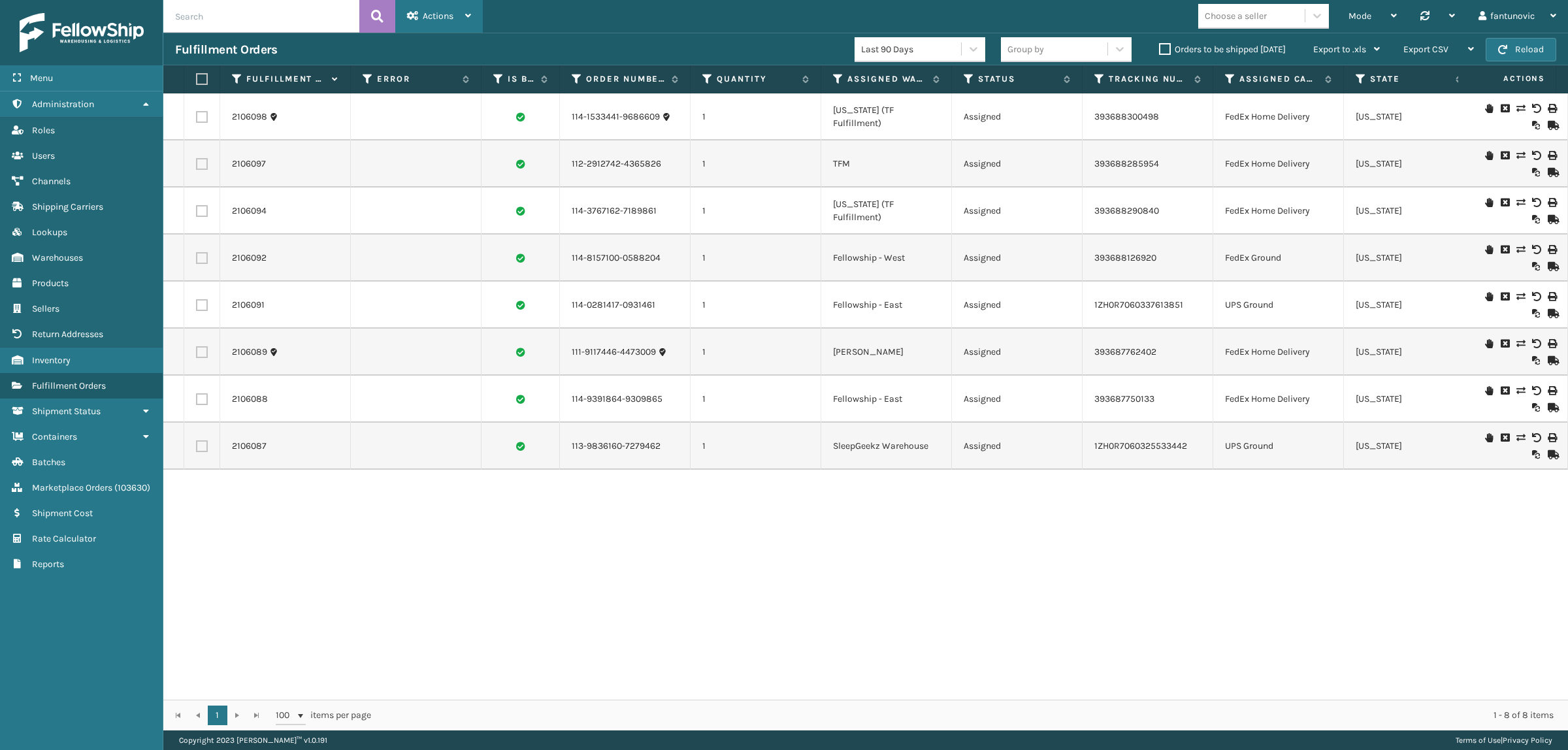
click at [432, 20] on span "Actions" at bounding box center [438, 16] width 31 height 11
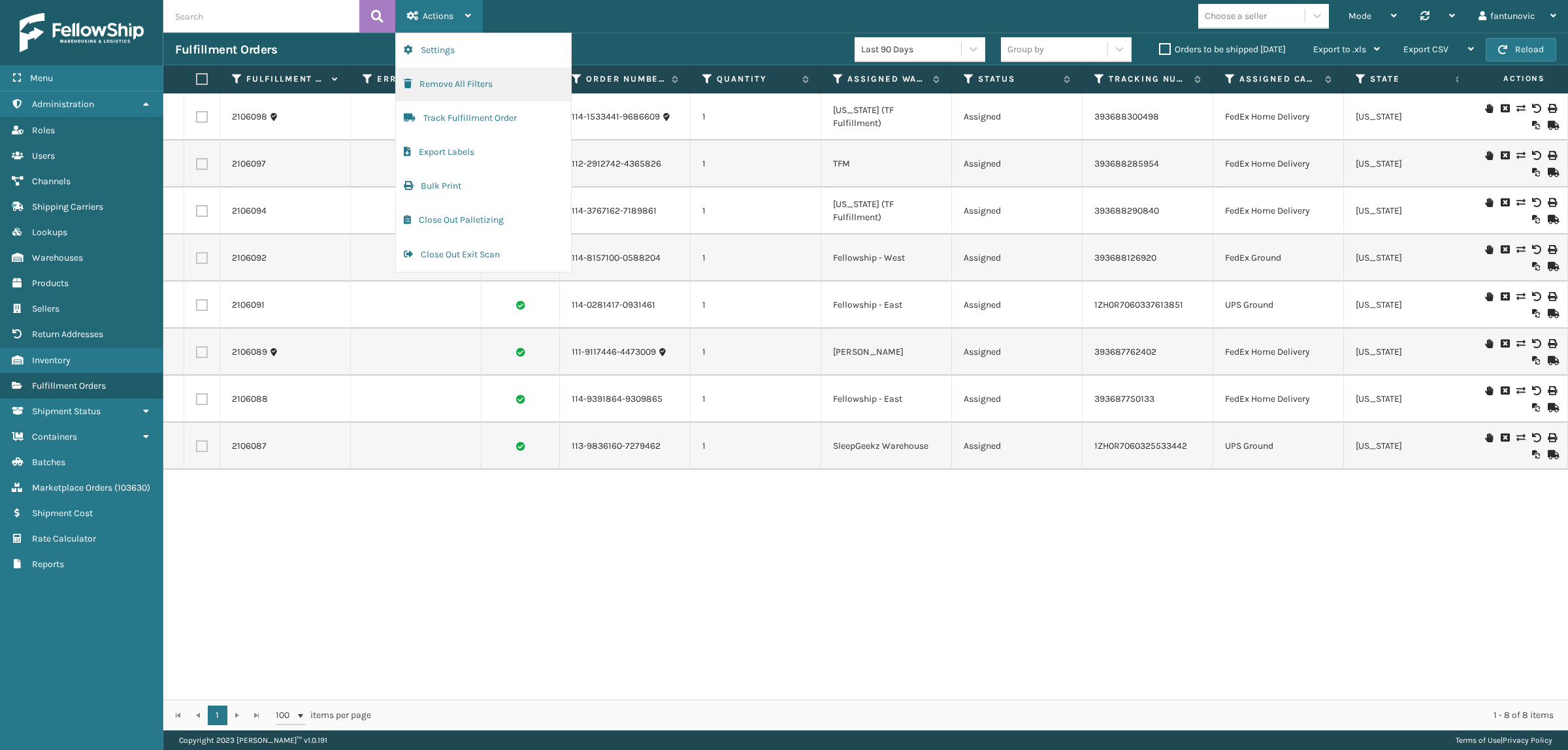
click at [459, 86] on button "Remove All Filters" at bounding box center [483, 84] width 175 height 34
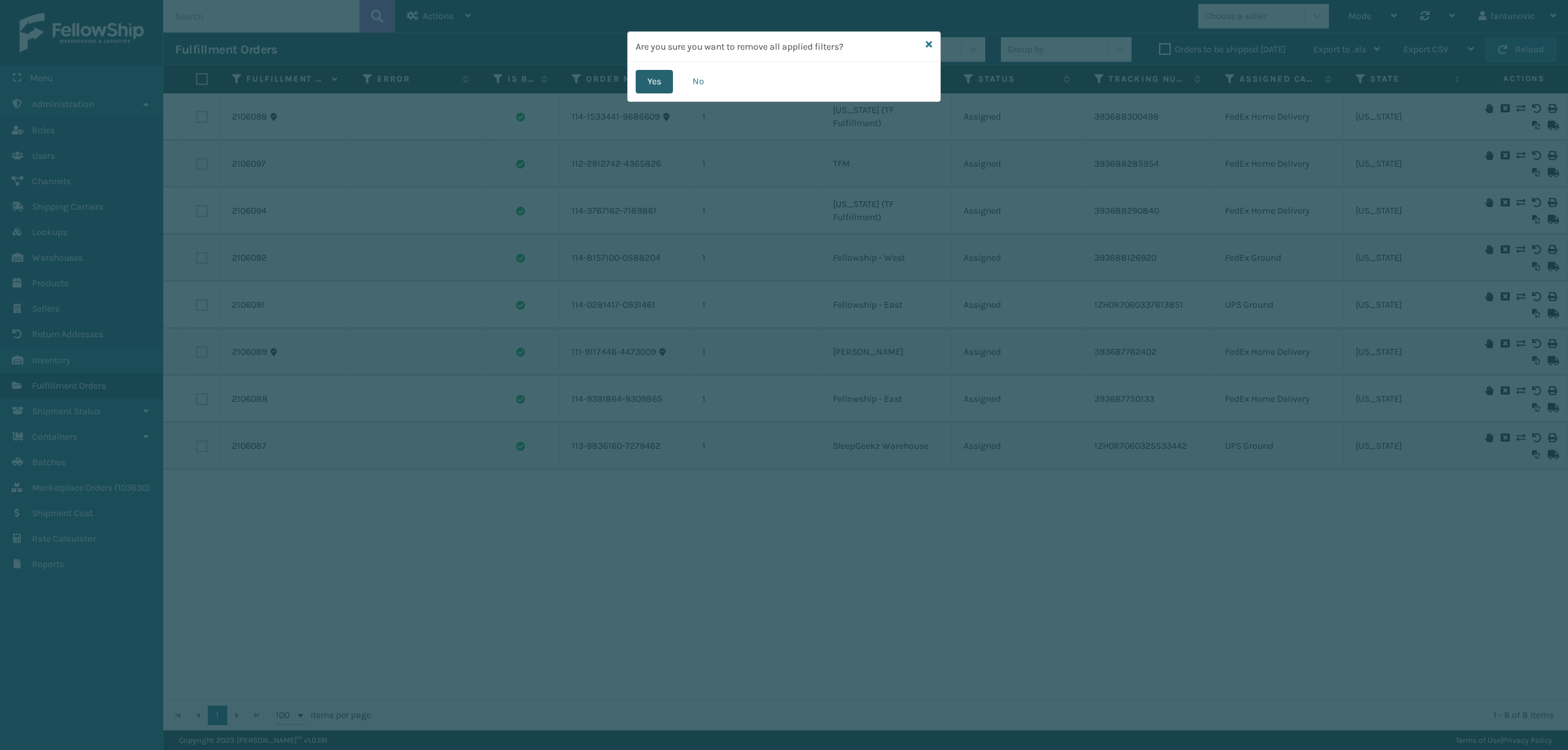
click at [640, 88] on button "Yes" at bounding box center [654, 81] width 37 height 24
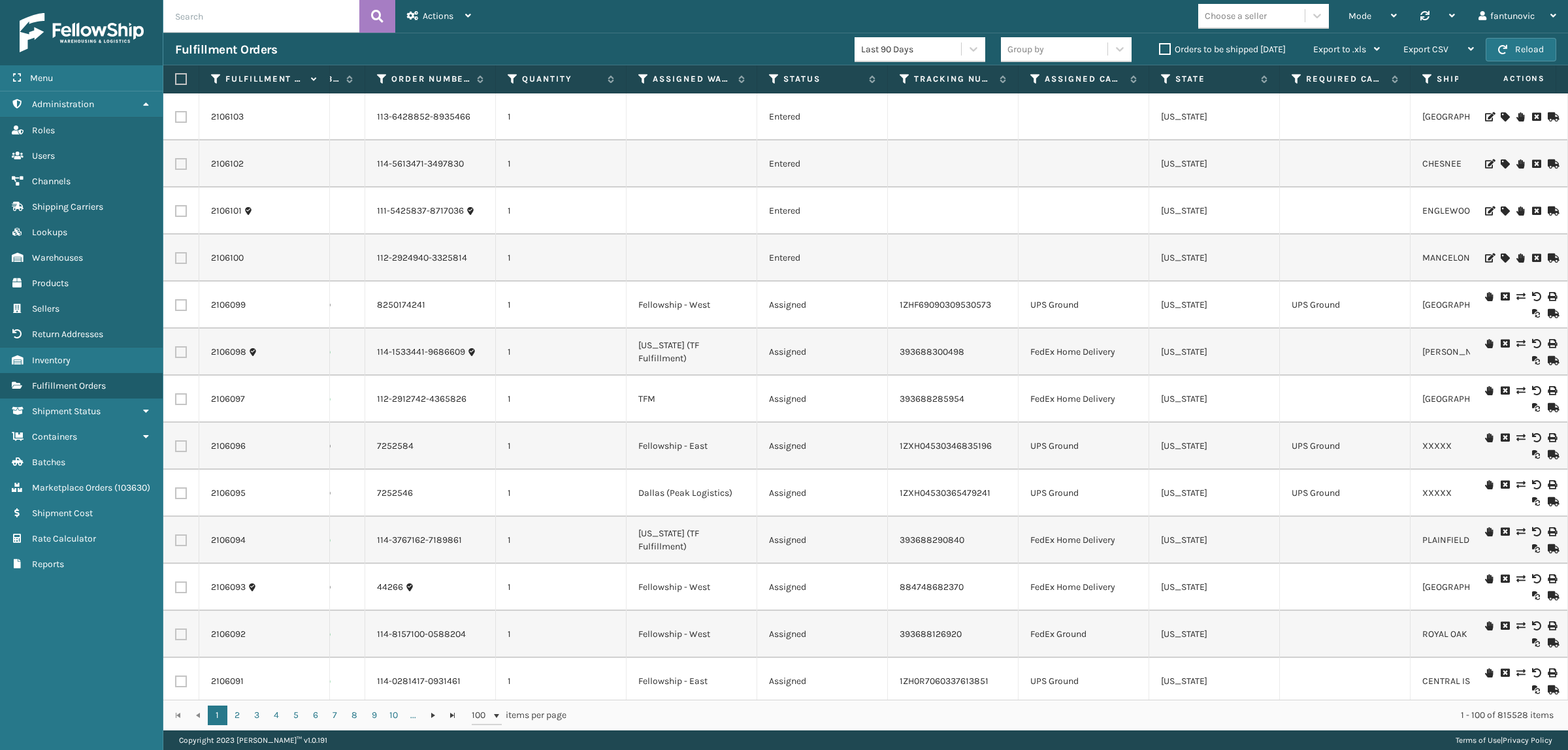
scroll to position [0, 5]
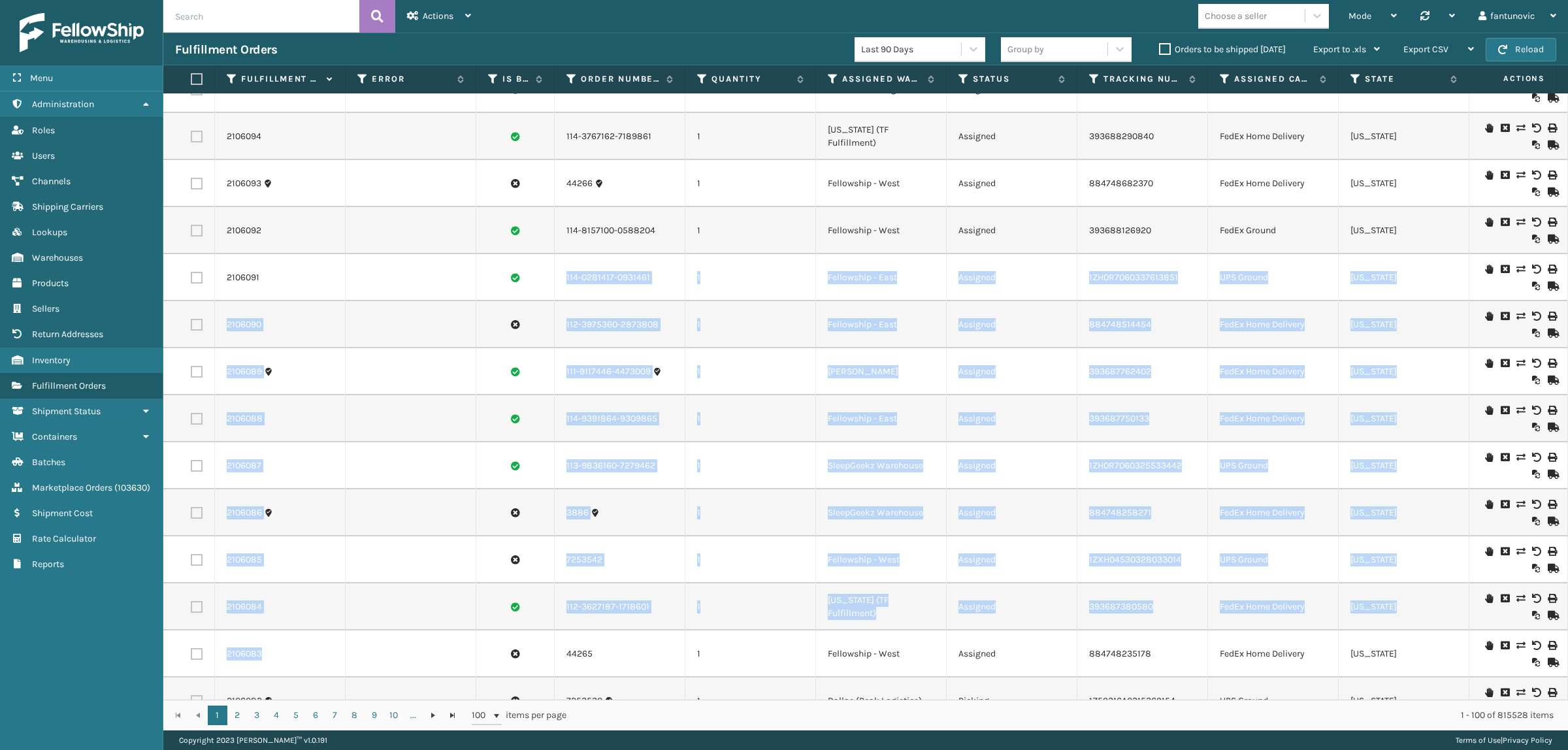
drag, startPoint x: 496, startPoint y: 685, endPoint x: 445, endPoint y: 687, distance: 51.0
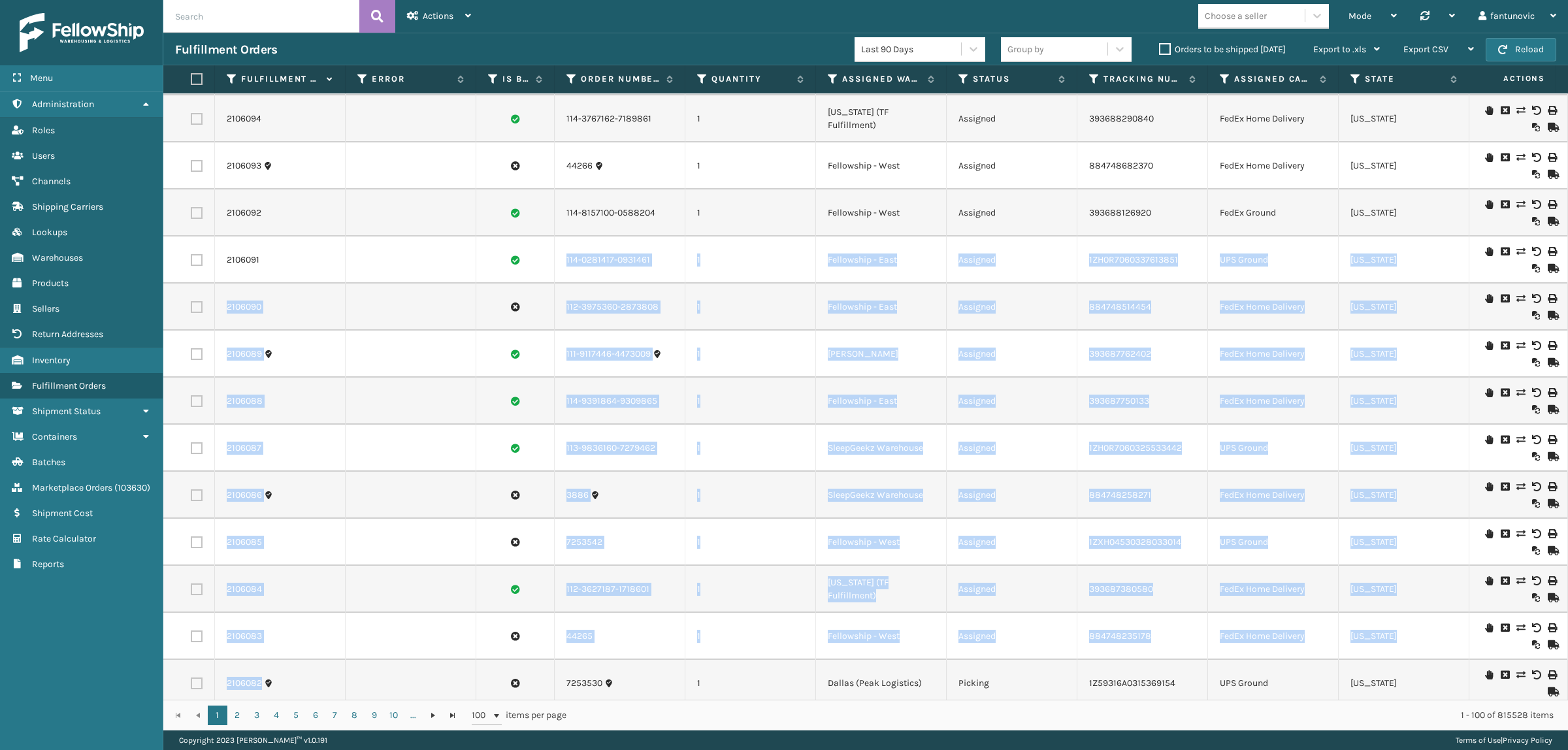
click at [760, 315] on td "1" at bounding box center [751, 307] width 131 height 47
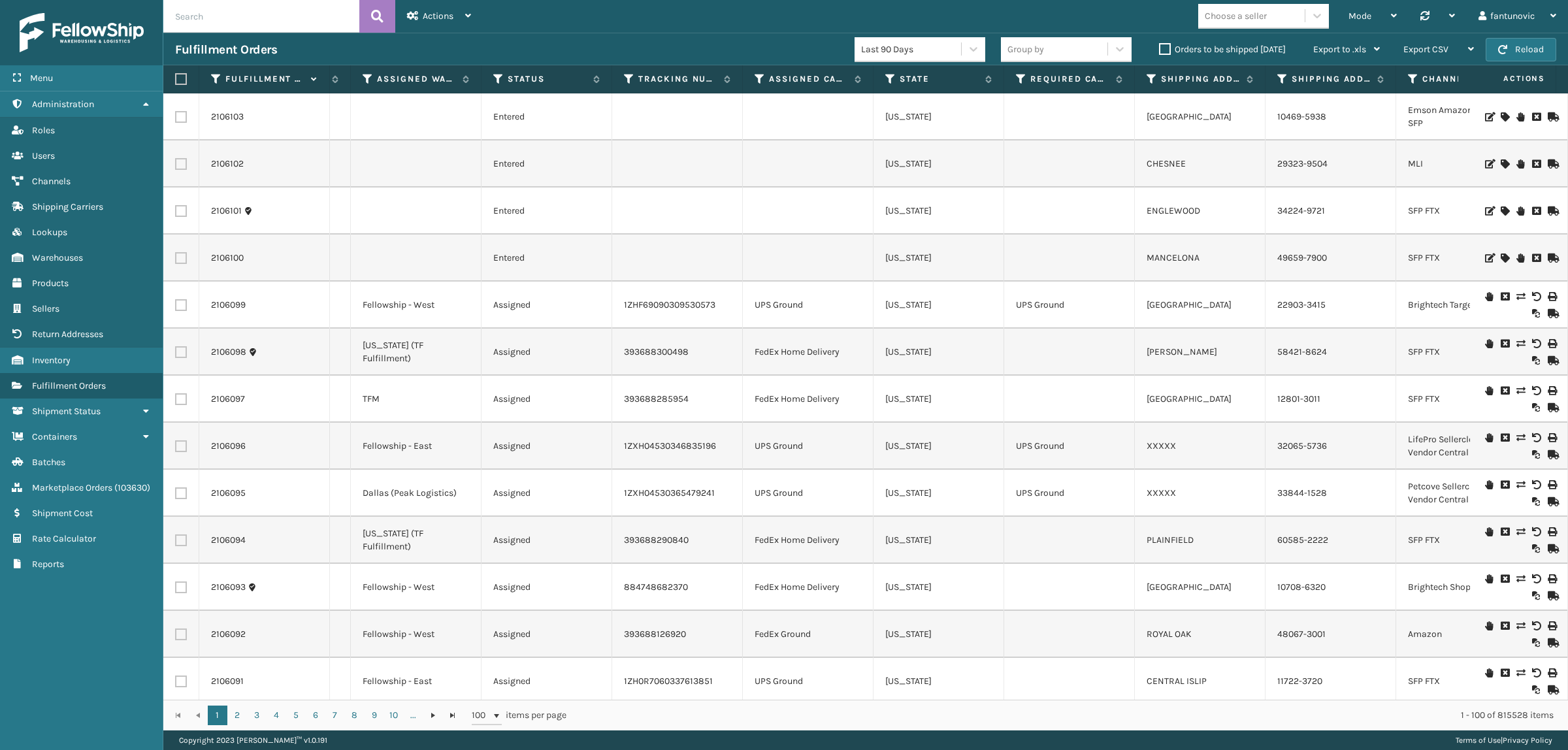
scroll to position [0, 632]
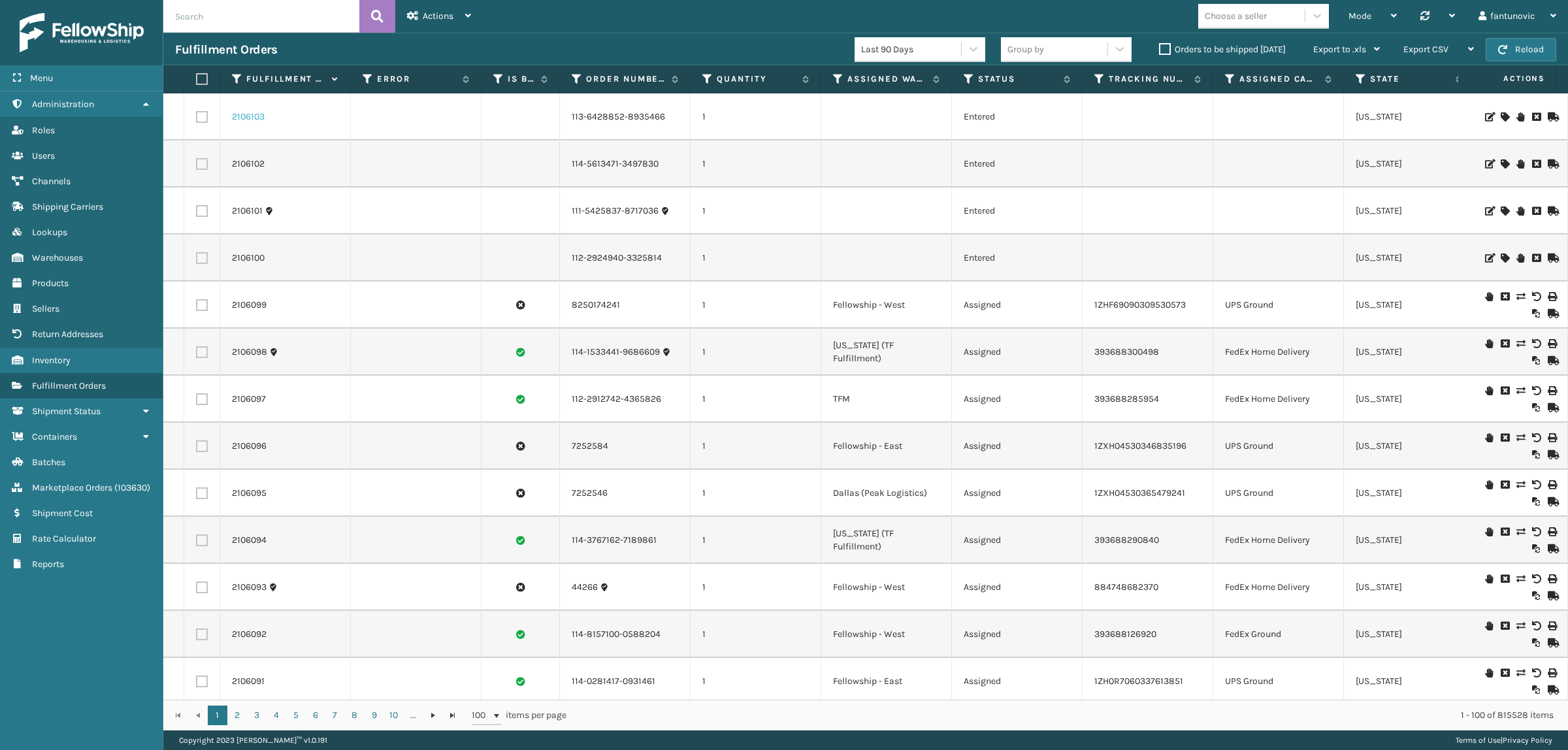
click at [255, 116] on link "2106103" at bounding box center [248, 117] width 32 height 13
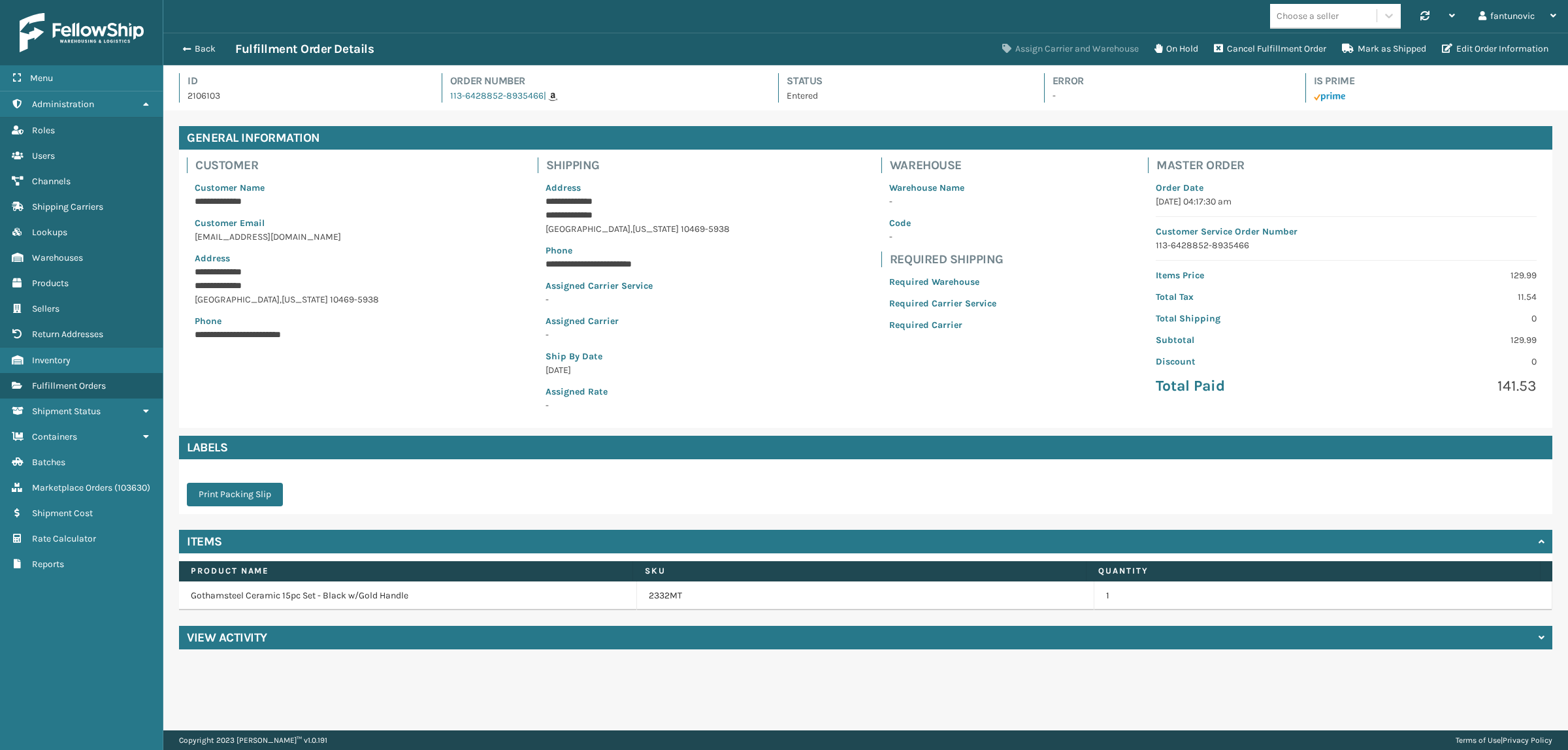
click at [1042, 52] on button "Assign Carrier and Warehouse" at bounding box center [1070, 49] width 153 height 26
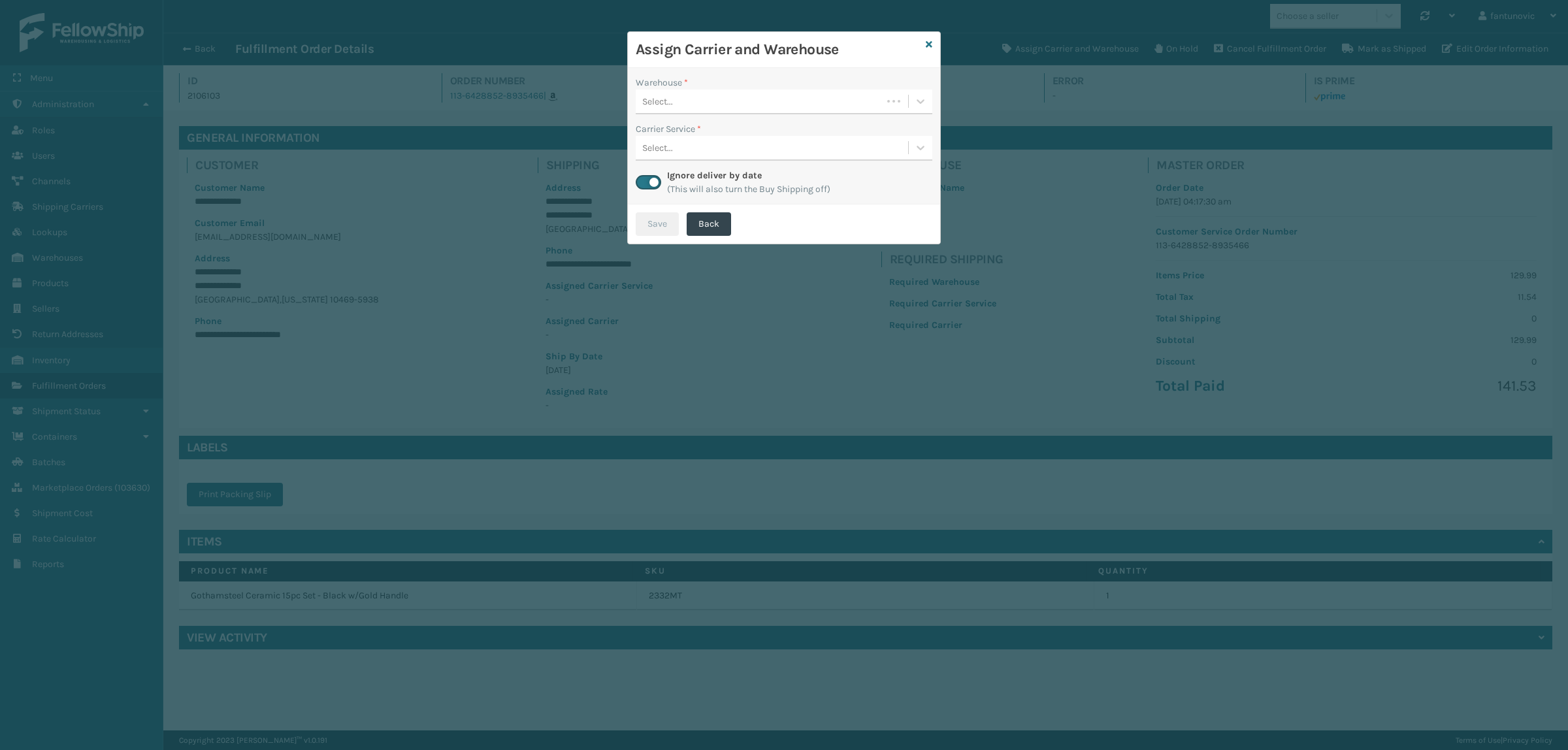
click at [749, 98] on div "Select..." at bounding box center [759, 101] width 247 height 22
click at [726, 132] on div "Fellowship - East" at bounding box center [784, 134] width 297 height 24
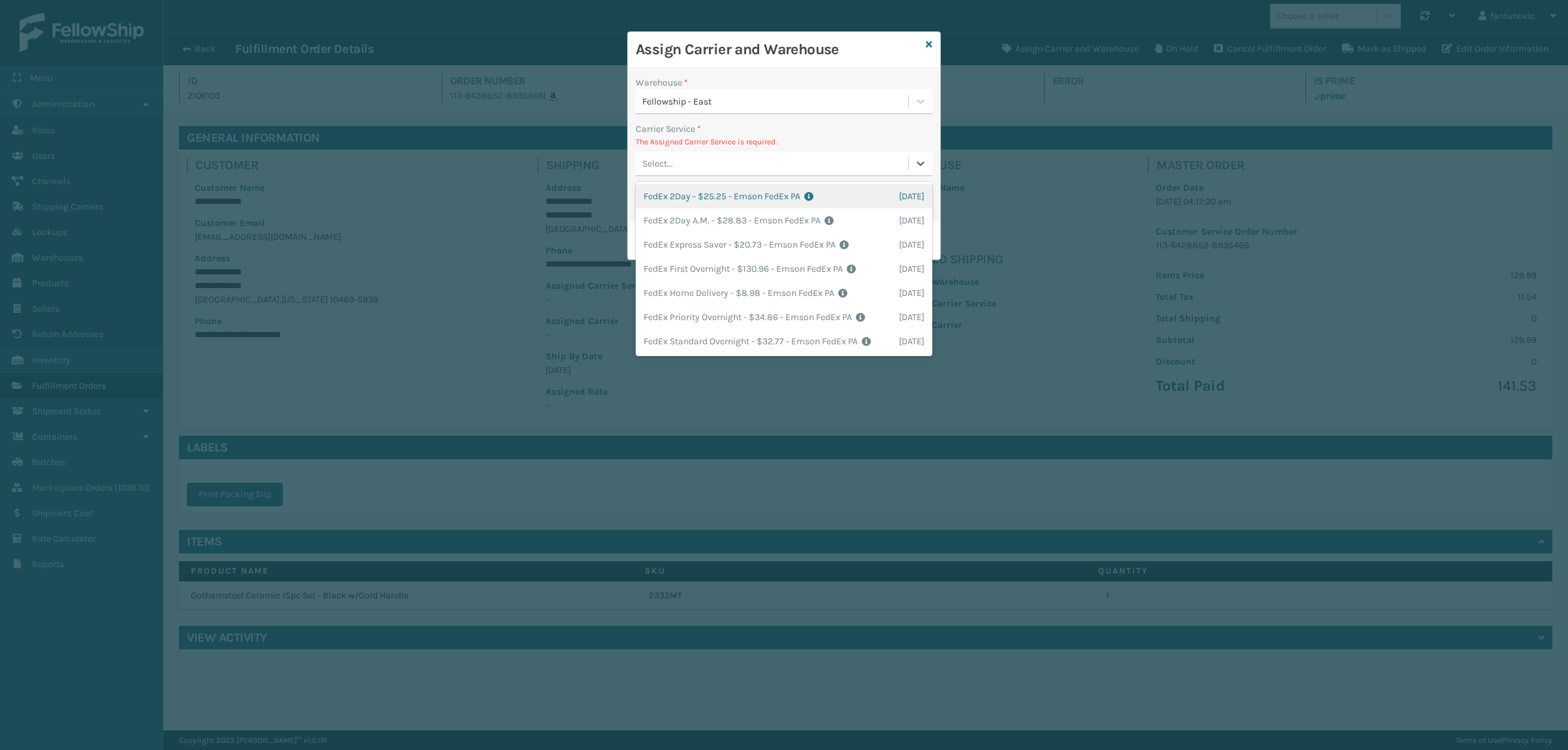
click at [765, 166] on div "Select..." at bounding box center [772, 163] width 272 height 22
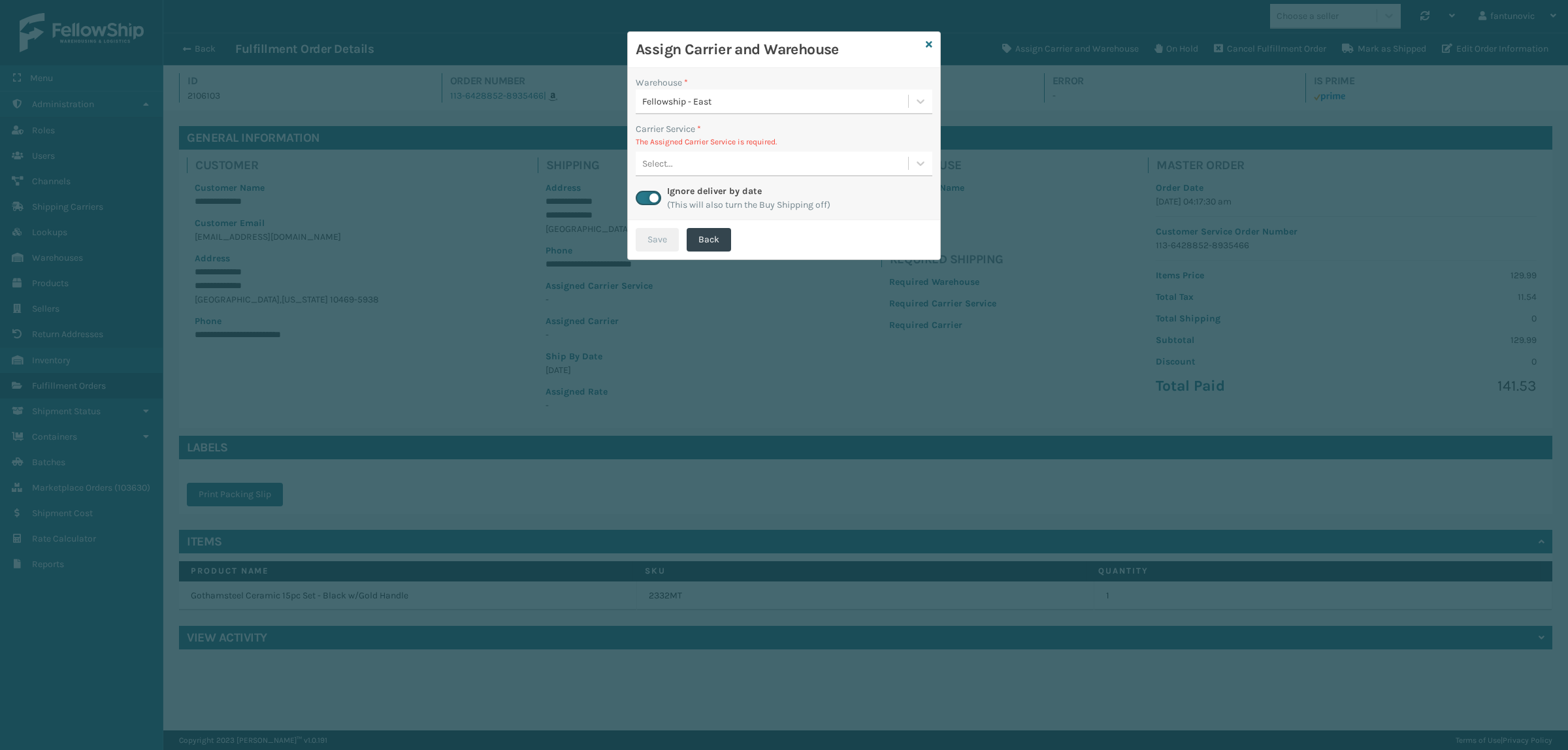
click at [693, 167] on div "Select..." at bounding box center [772, 163] width 272 height 22
click at [779, 100] on div "Fellowship - East" at bounding box center [776, 102] width 267 height 14
click at [711, 155] on div "Fellowship - West" at bounding box center [784, 159] width 297 height 24
click at [742, 174] on div "Select..." at bounding box center [772, 163] width 272 height 22
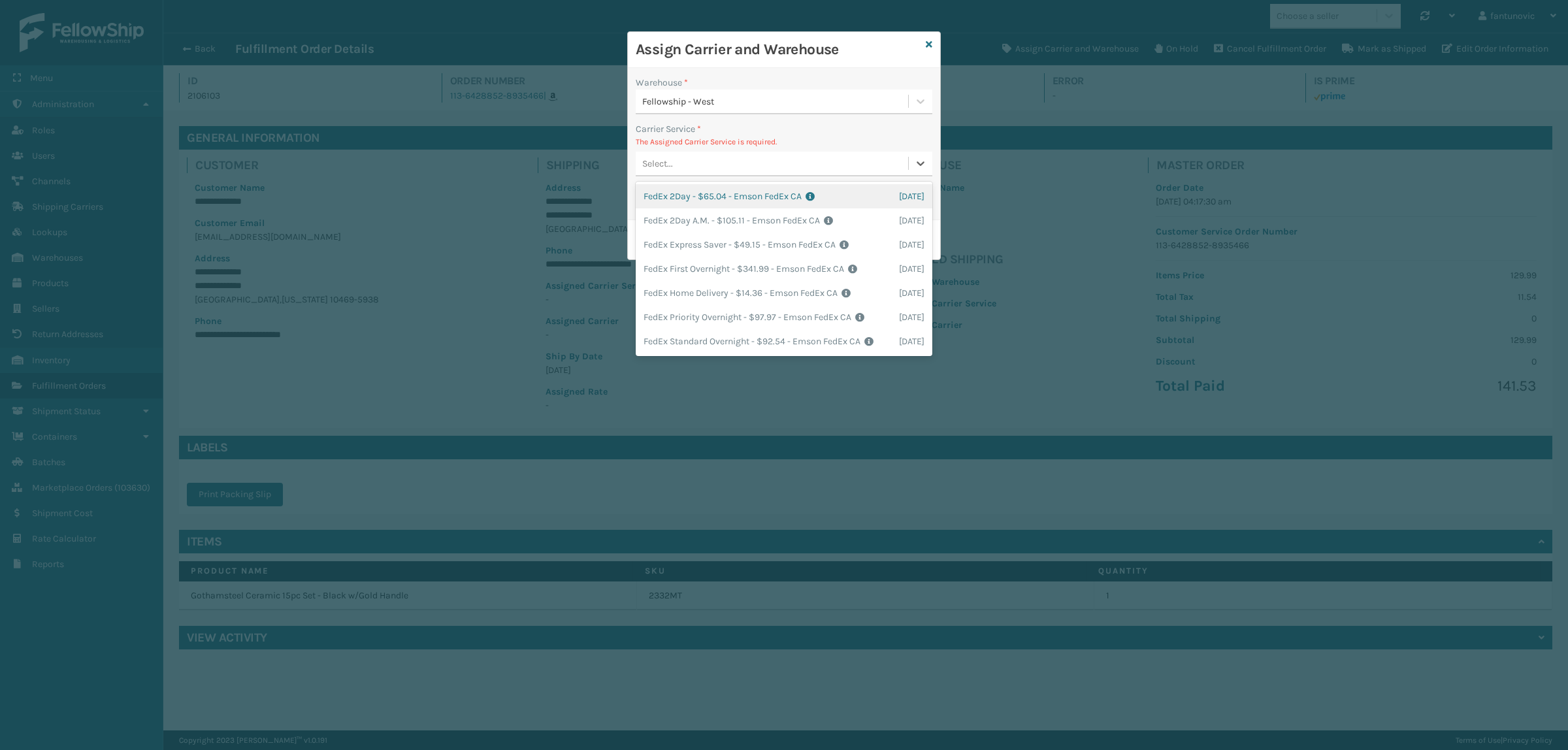
click at [761, 176] on div "Select..." at bounding box center [784, 164] width 297 height 24
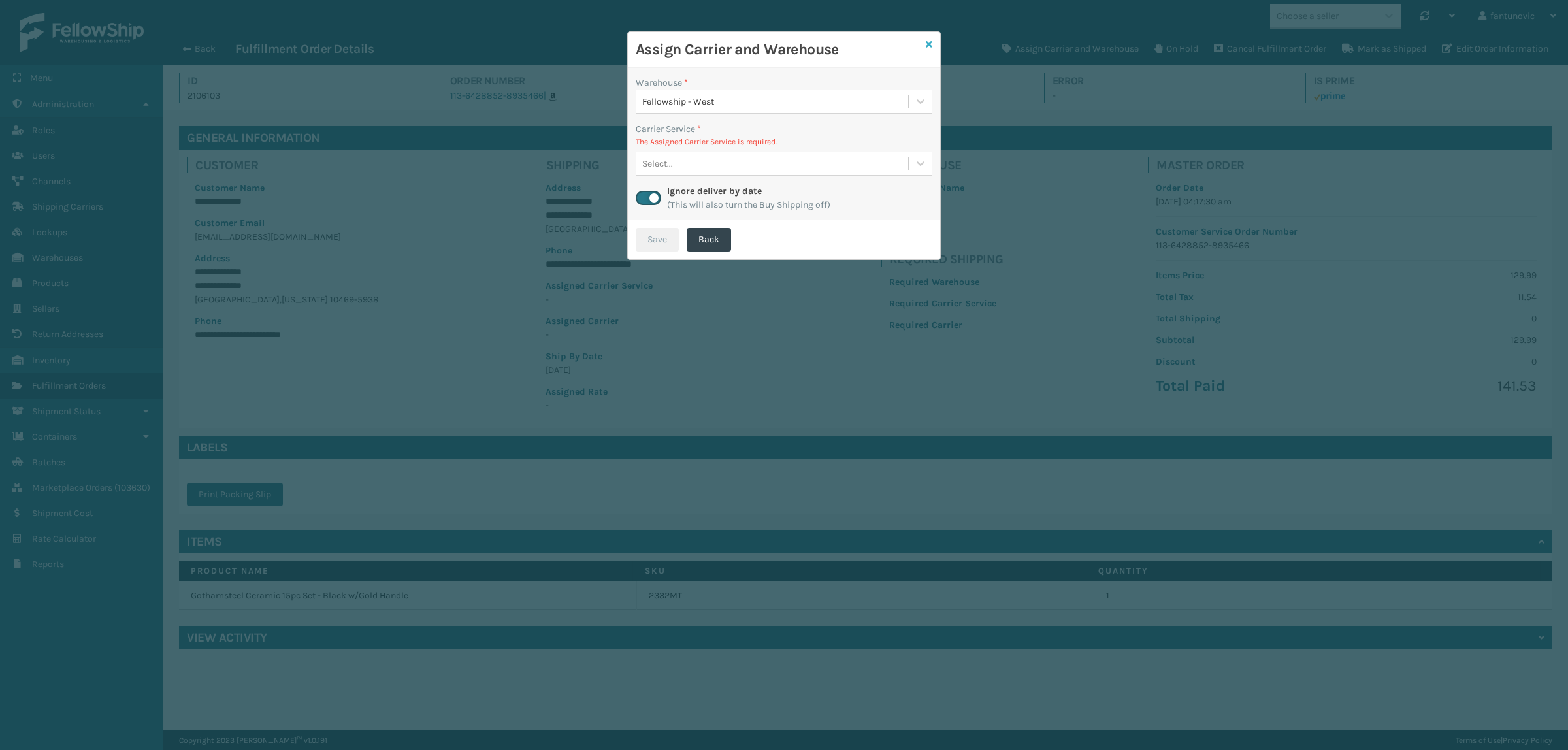
click at [926, 41] on icon at bounding box center [929, 44] width 6 height 9
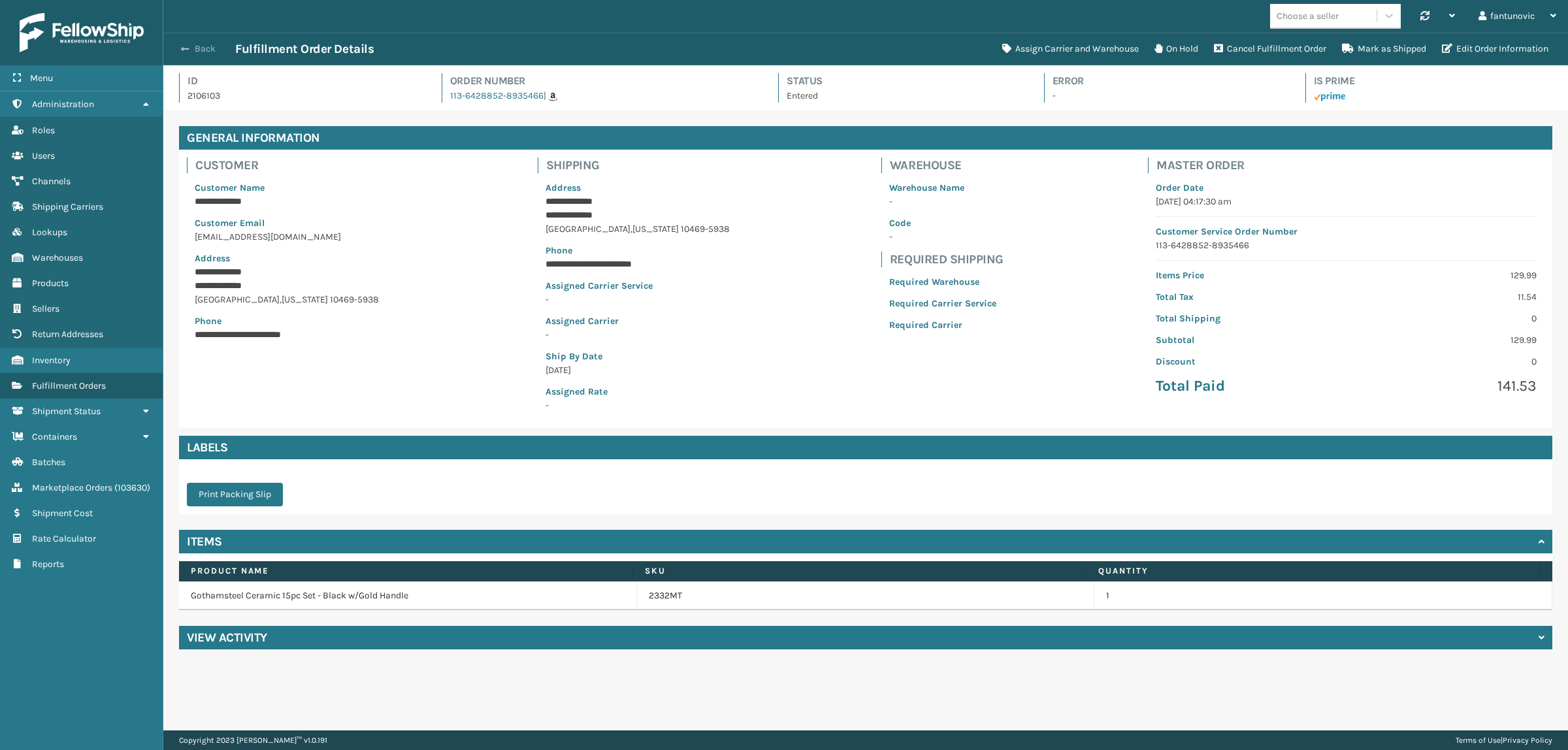
click at [201, 44] on button "Back" at bounding box center [205, 48] width 60 height 11
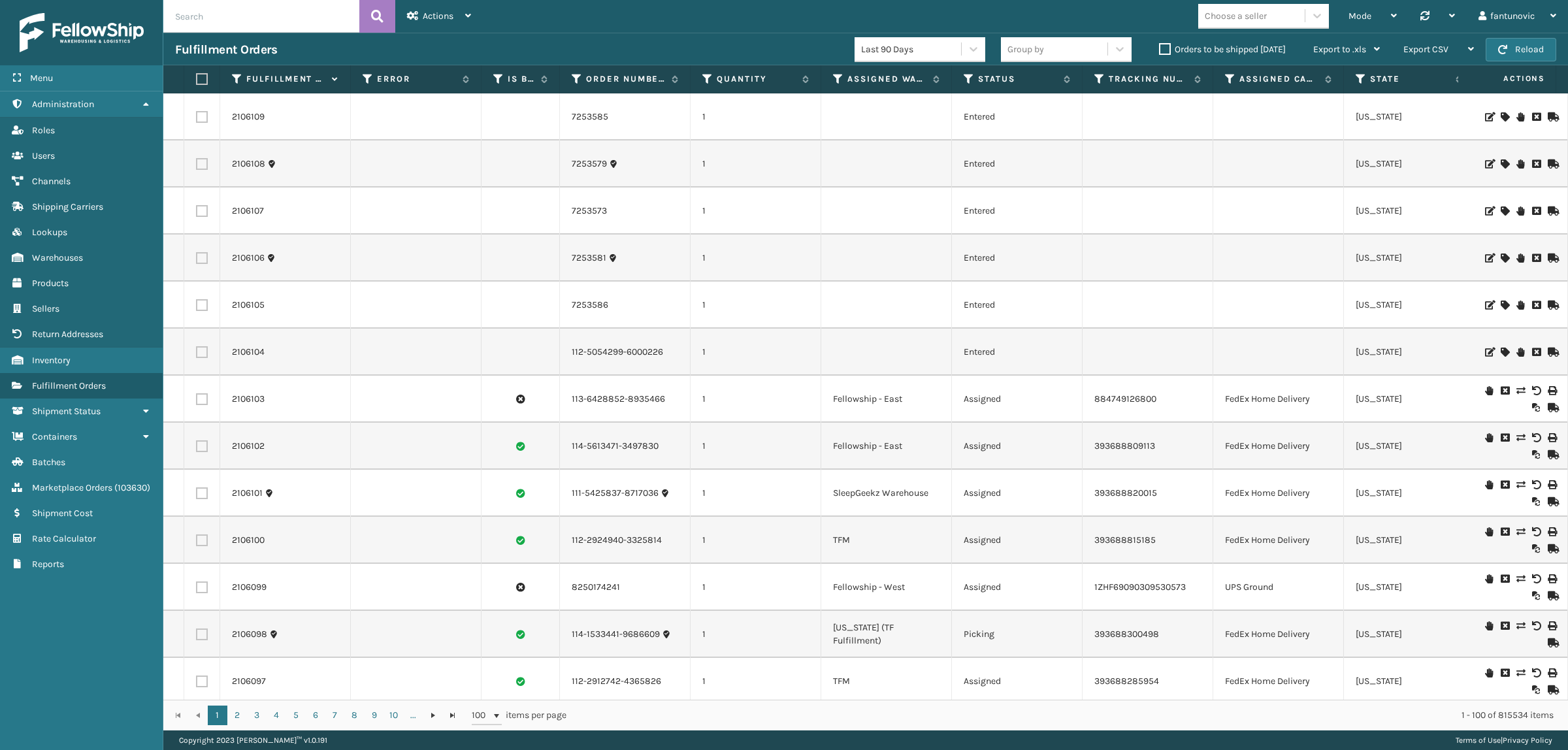
scroll to position [0, 1278]
